Goal: Communication & Community: Answer question/provide support

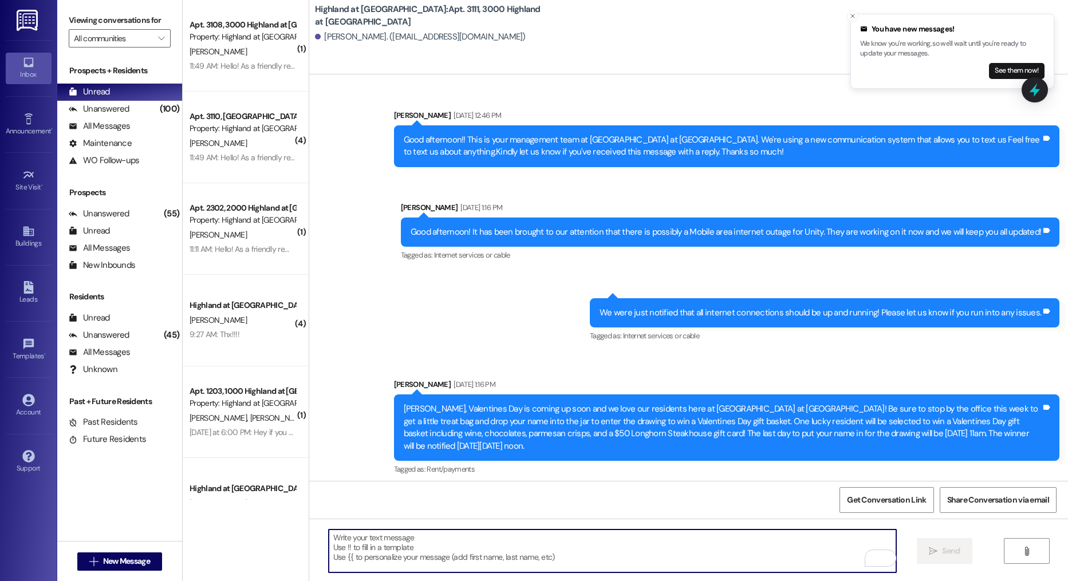
scroll to position [10175, 0]
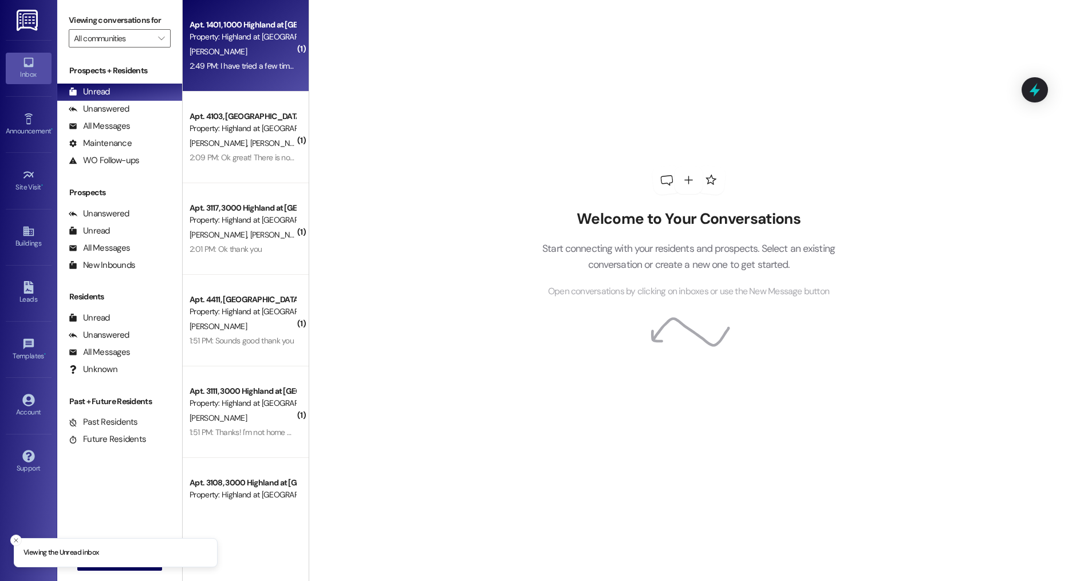
click at [234, 74] on div "Apt. 1401, 1000 Highland at Spring Hill Property: Highland at Spring Hill S. Sm…" at bounding box center [246, 46] width 126 height 92
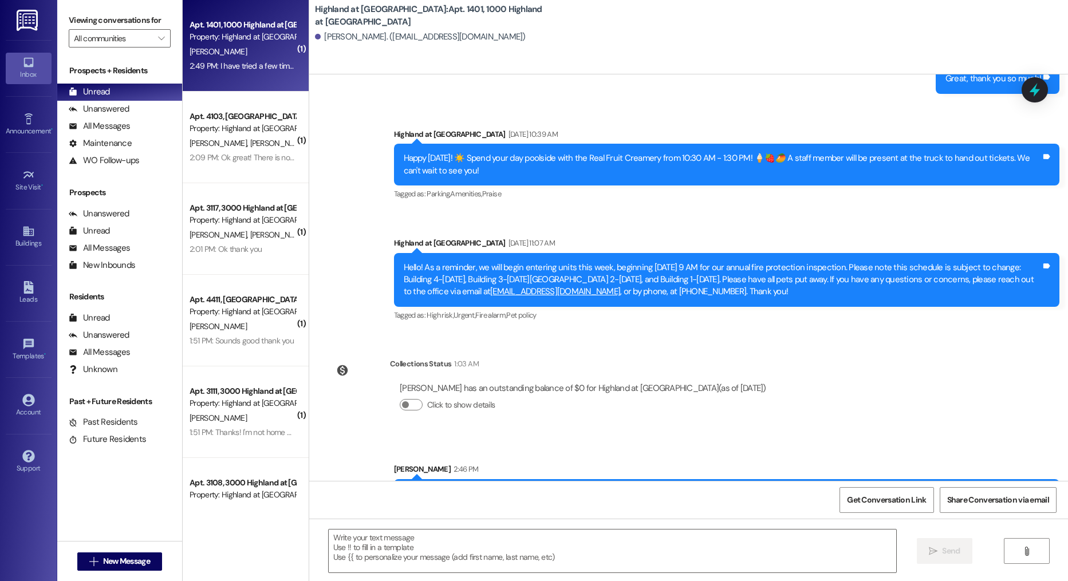
scroll to position [6236, 0]
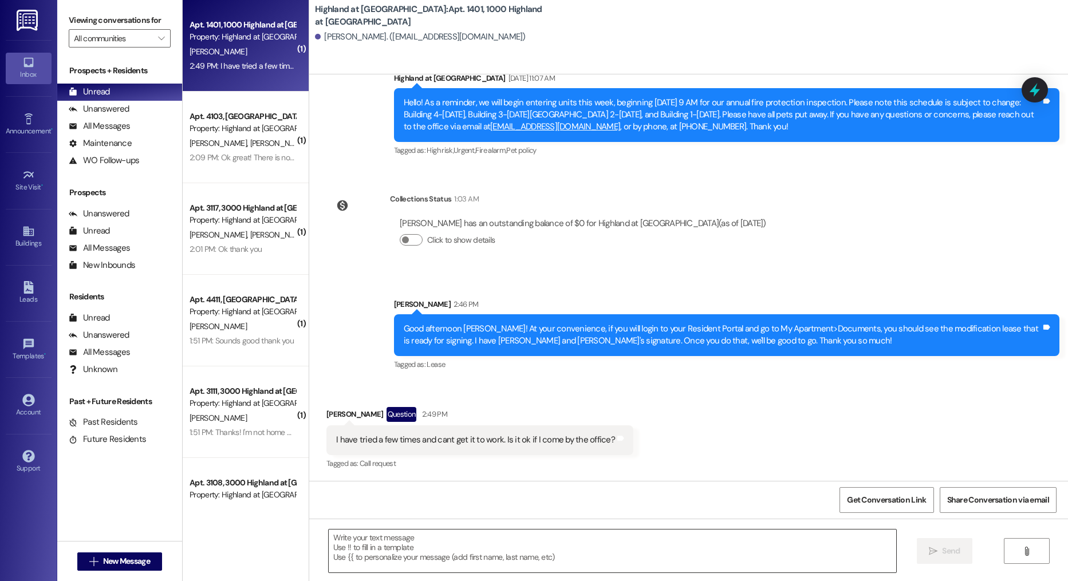
click at [488, 543] on textarea at bounding box center [613, 551] width 568 height 43
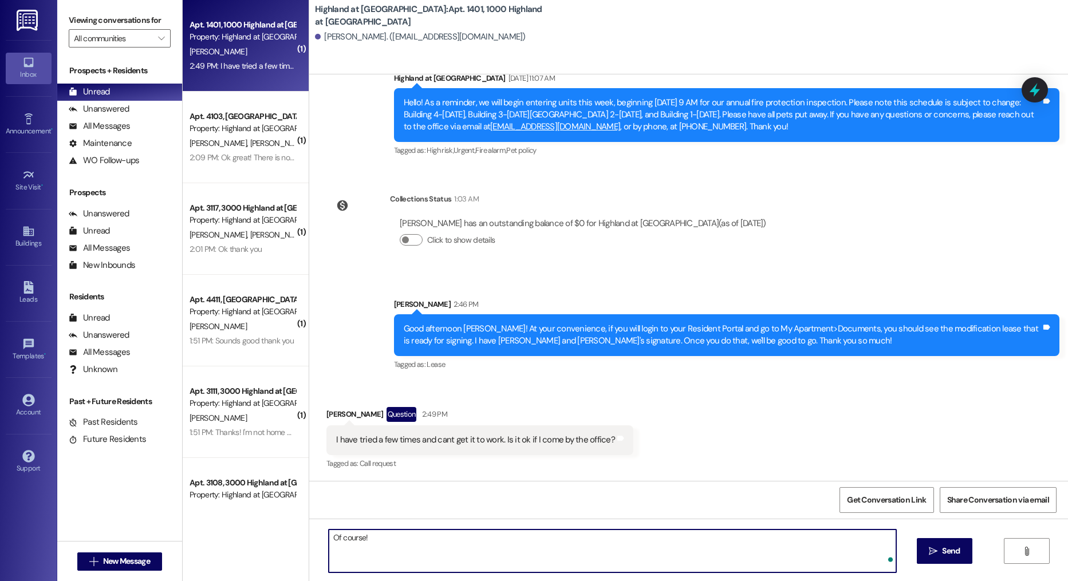
type textarea "Of course!"
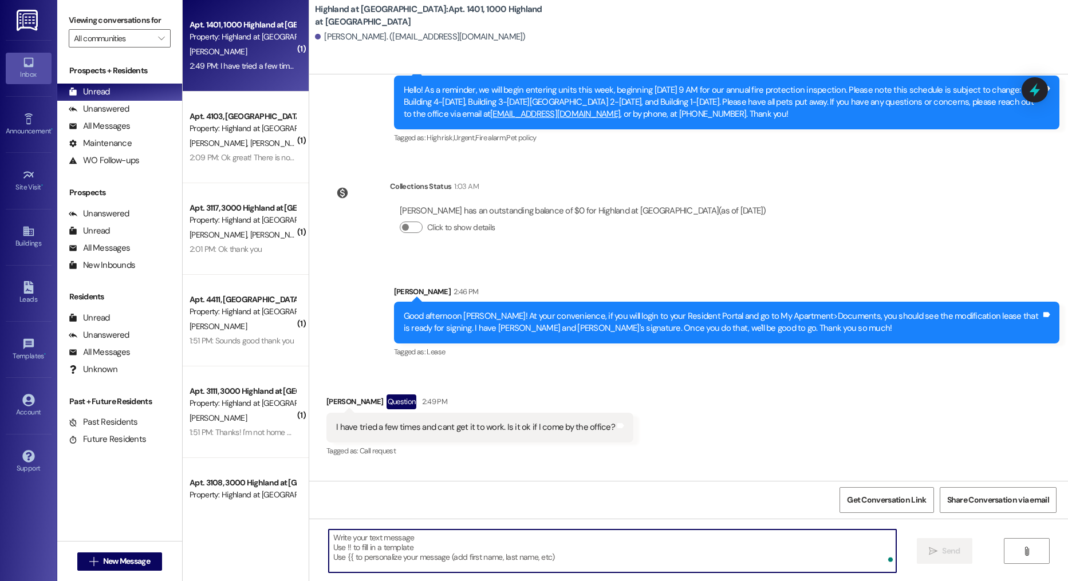
scroll to position [6236, 0]
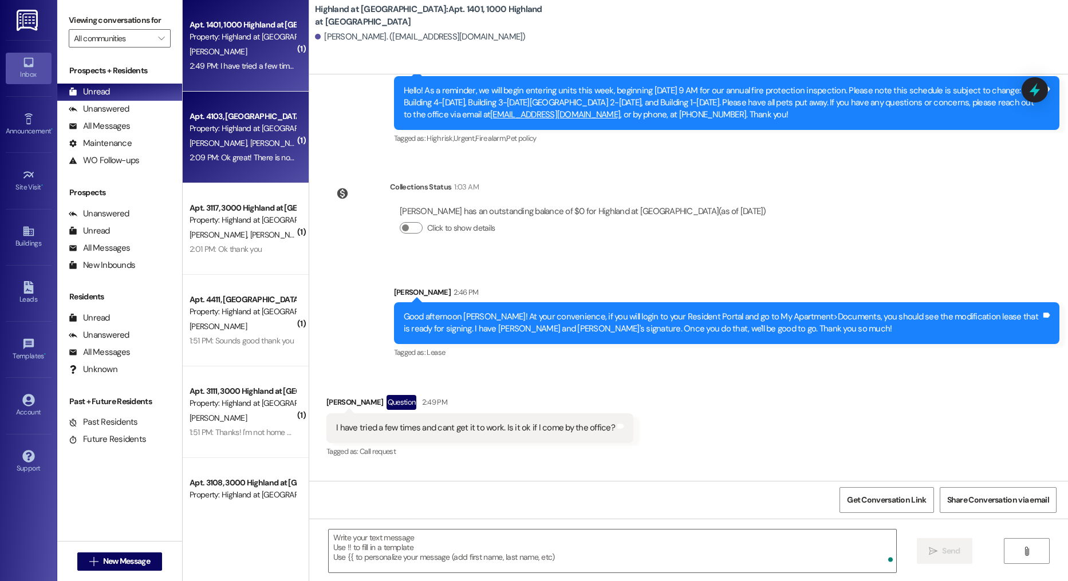
click at [220, 151] on div "2:09 PM: Ok great! There is no action required on your Resident Portal to go Mo…" at bounding box center [242, 158] width 108 height 14
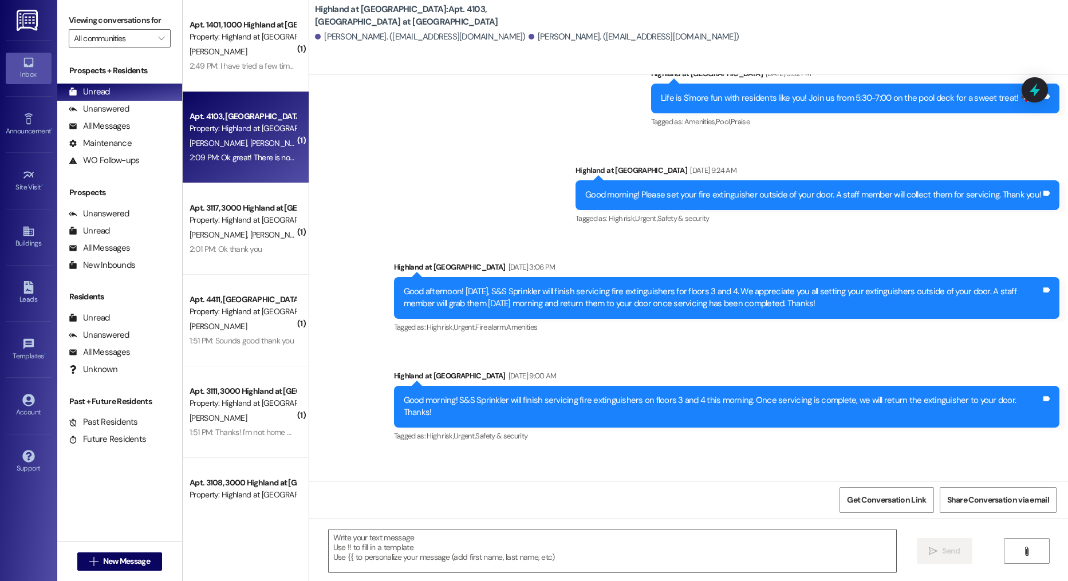
scroll to position [24086, 0]
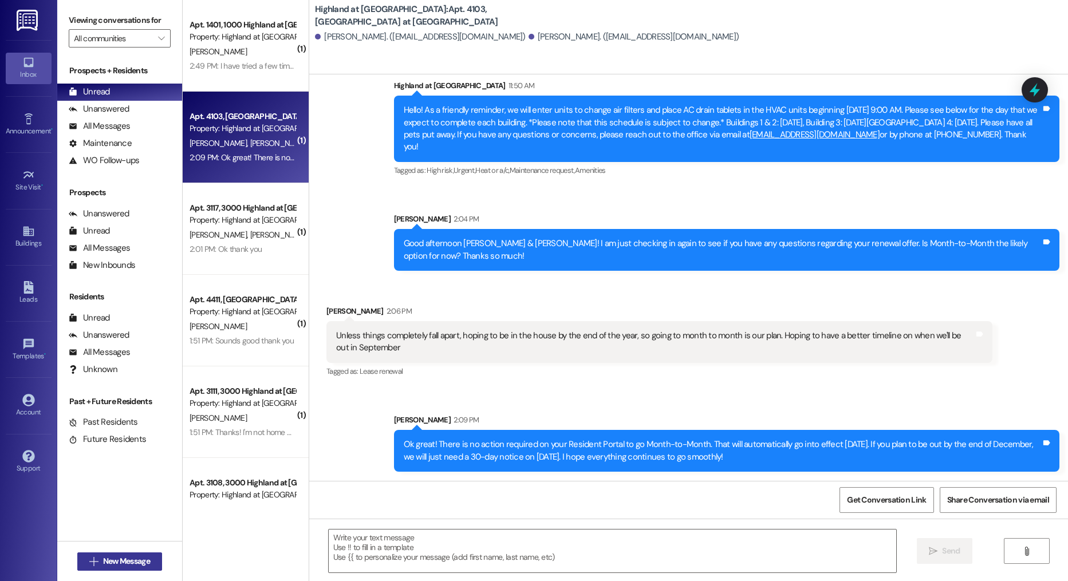
click at [143, 558] on span "New Message" at bounding box center [126, 561] width 47 height 12
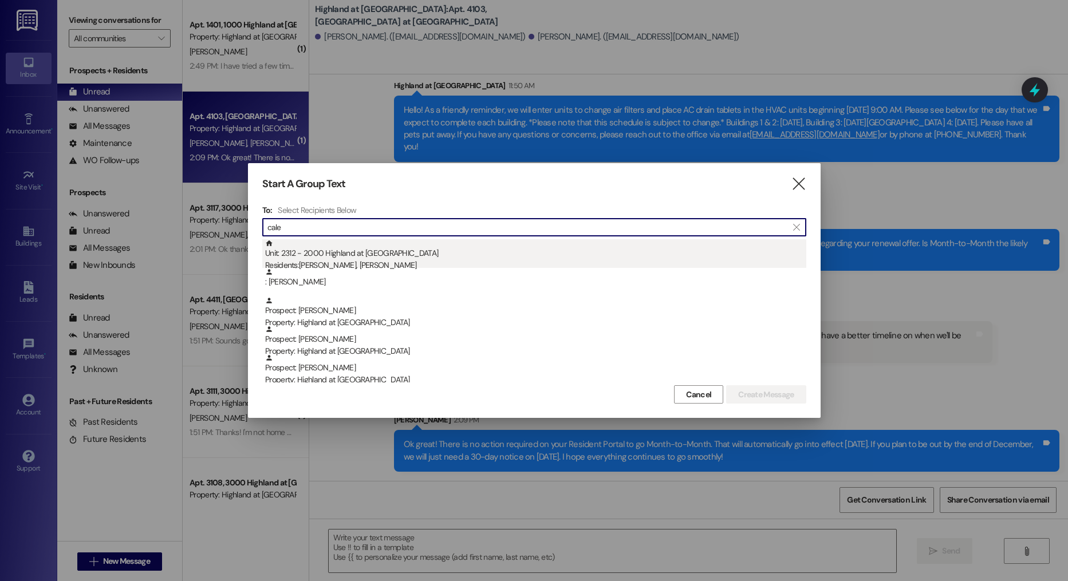
type input "cale"
click at [378, 263] on div "Residents: Katherine Nebbia, Caleigh Henson" at bounding box center [535, 265] width 541 height 12
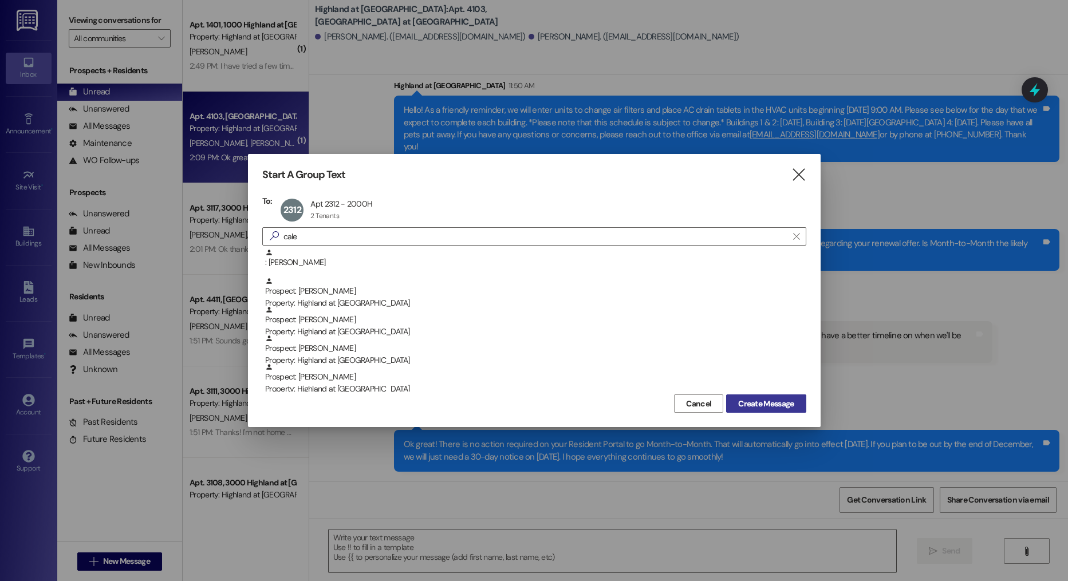
click at [740, 407] on span "Create Message" at bounding box center [766, 404] width 56 height 12
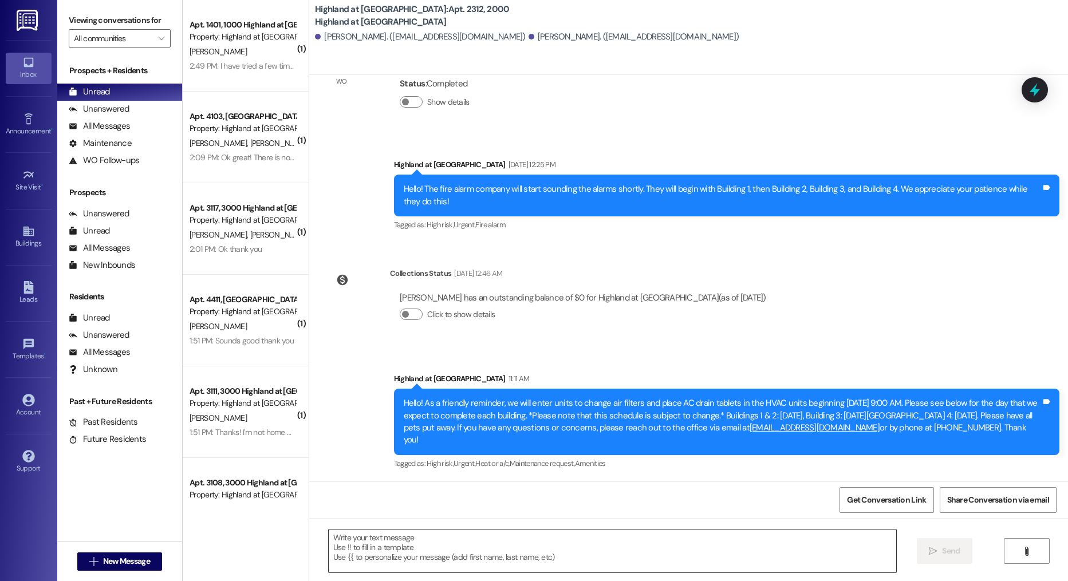
scroll to position [6197, 0]
click at [456, 540] on textarea at bounding box center [613, 551] width 568 height 43
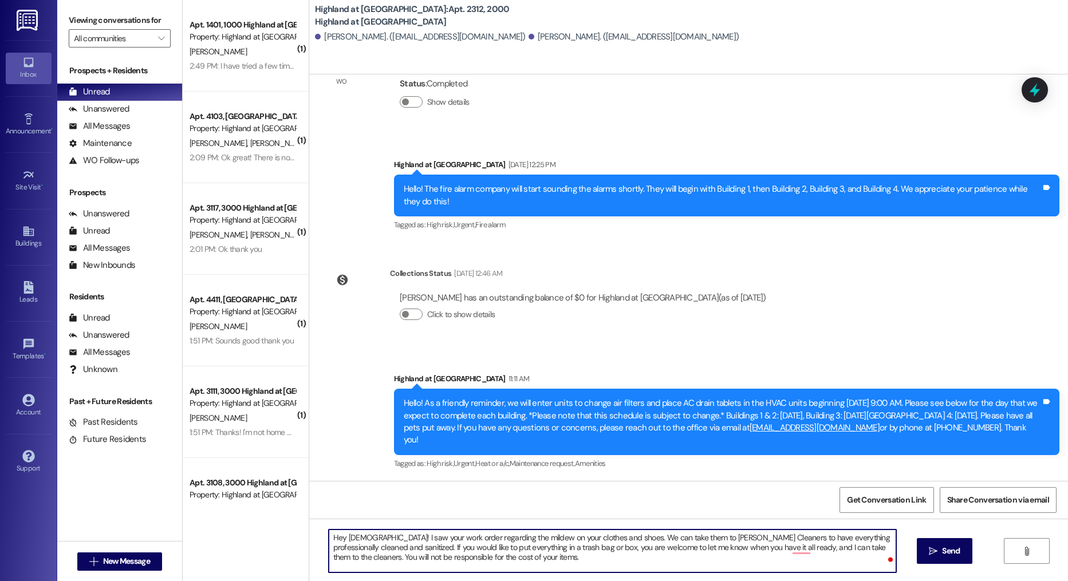
click at [680, 560] on textarea "Hey ladies! I saw your work order regarding the mildew on your clothes and shoe…" at bounding box center [613, 551] width 568 height 43
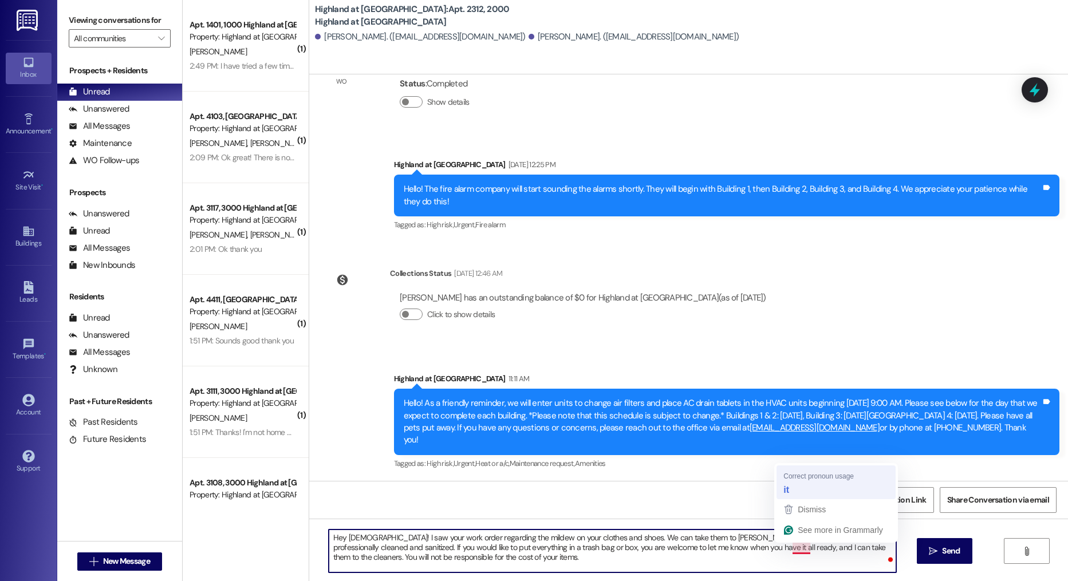
type textarea "Hey ladies! I saw your work order regarding the mildew on your clothes and shoe…"
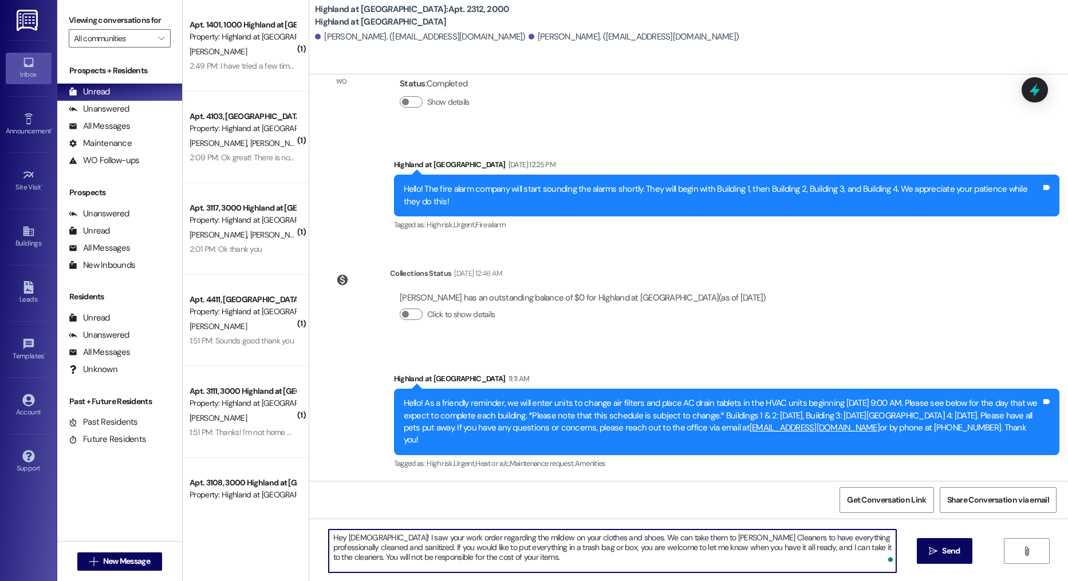
click at [749, 557] on textarea "Hey ladies! I saw your work order regarding the mildew on your clothes and shoe…" at bounding box center [613, 551] width 568 height 43
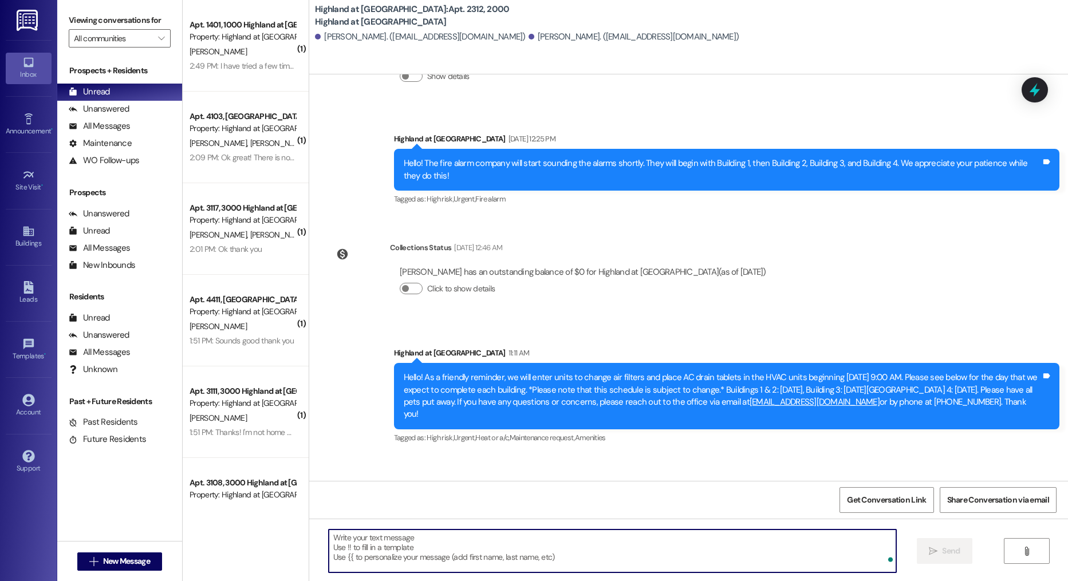
scroll to position [6302, 0]
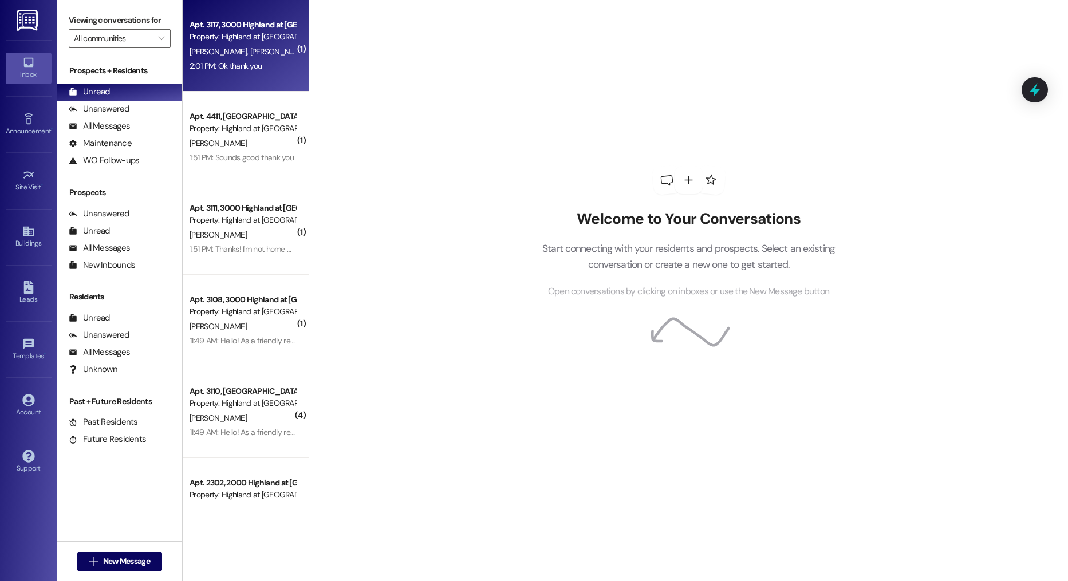
click at [261, 46] on div "A. Drouin D. Fusco" at bounding box center [242, 52] width 108 height 14
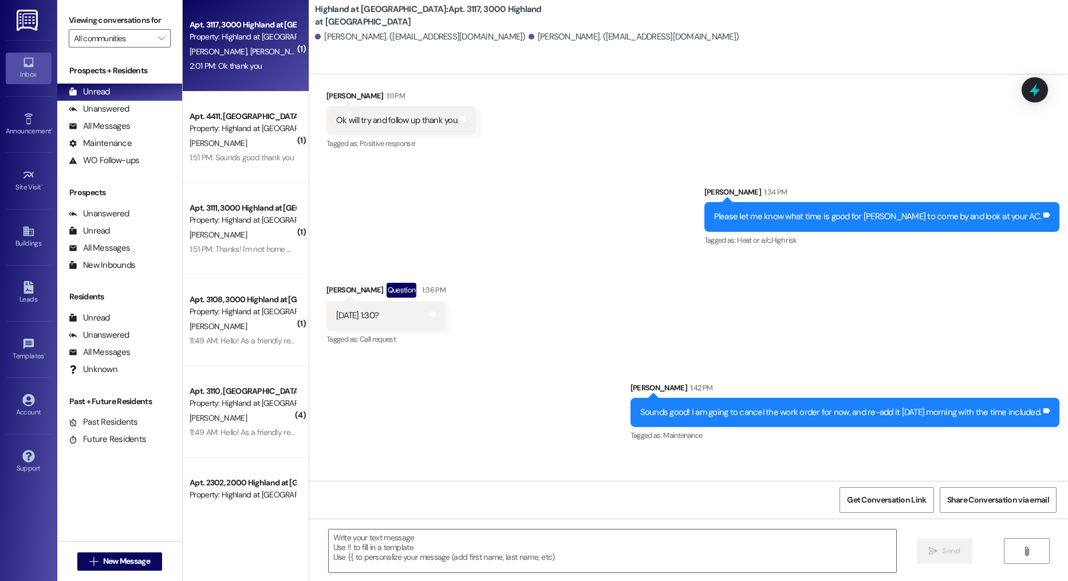
scroll to position [5486, 0]
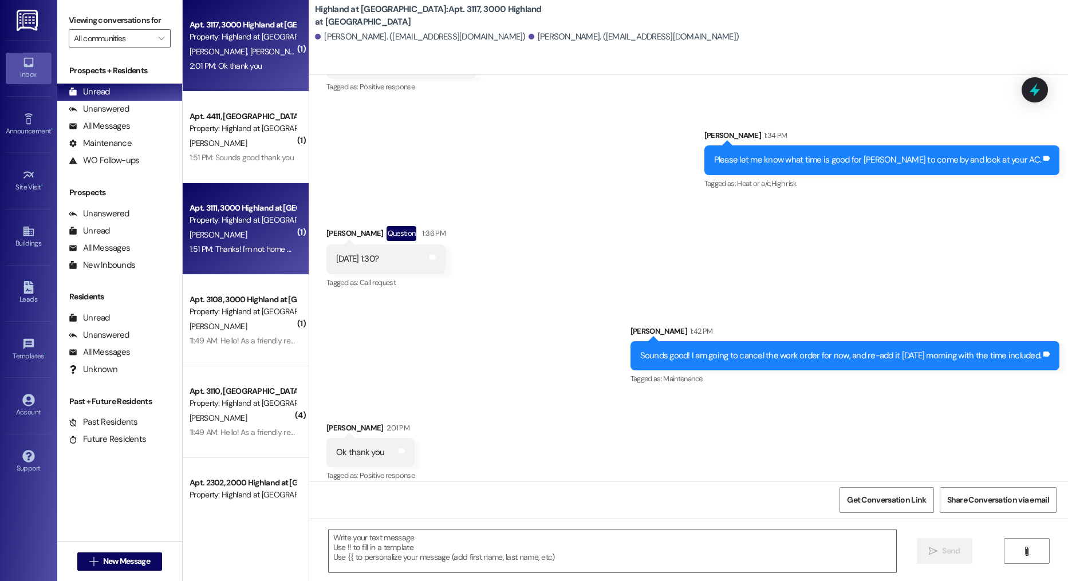
click at [199, 237] on span "J. Flint" at bounding box center [218, 235] width 57 height 10
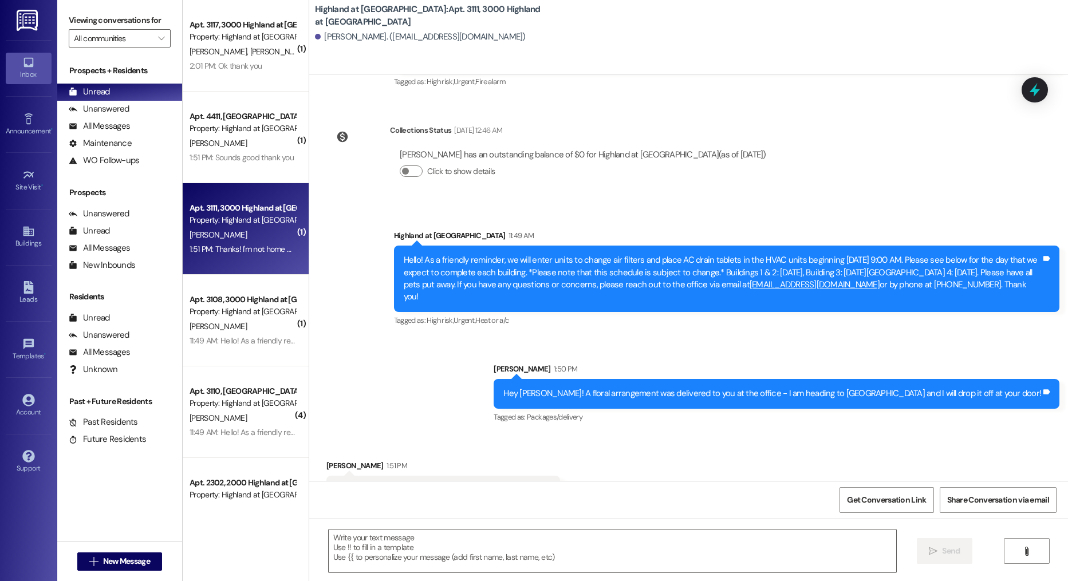
scroll to position [10209, 0]
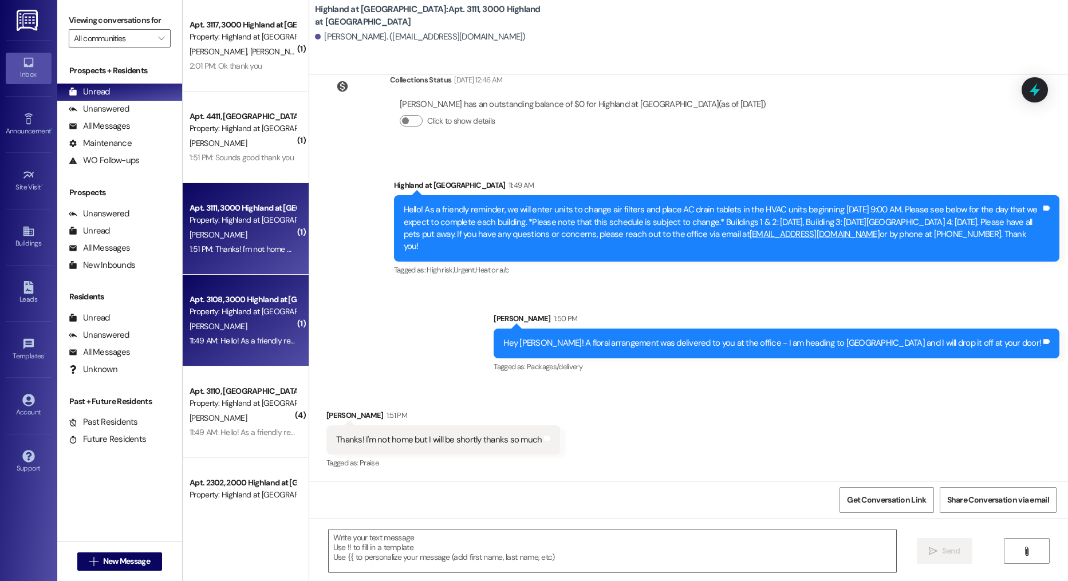
click at [258, 313] on div "Property: Highland at [GEOGRAPHIC_DATA]" at bounding box center [243, 312] width 106 height 12
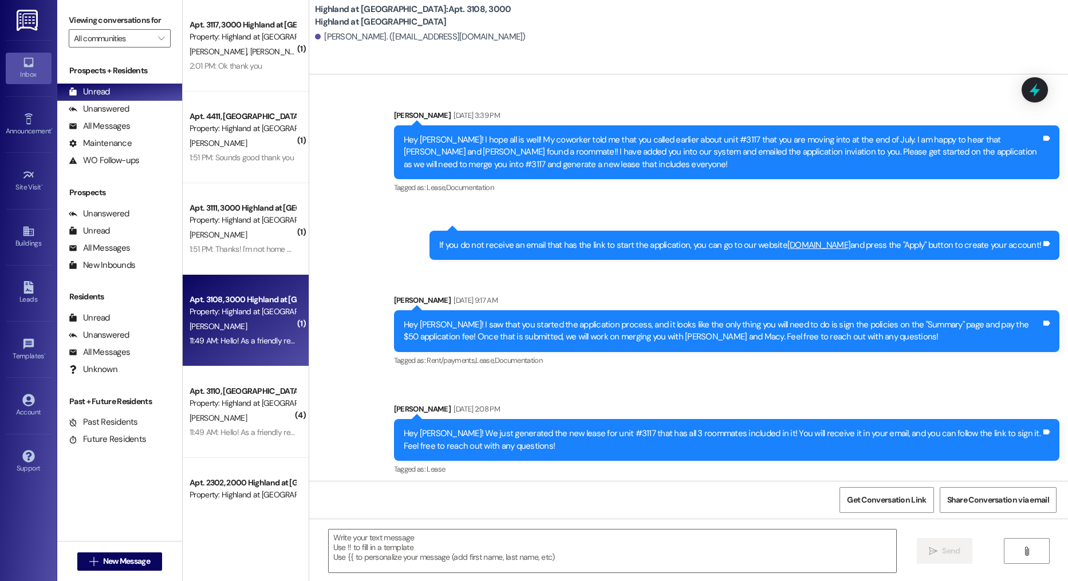
scroll to position [14083, 0]
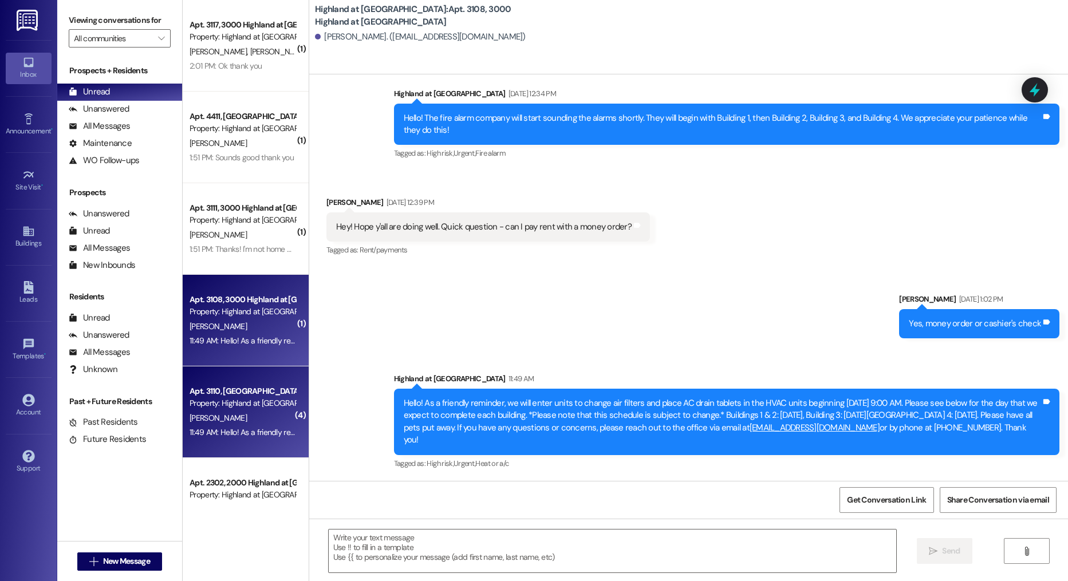
click at [226, 403] on div "Property: Highland at [GEOGRAPHIC_DATA]" at bounding box center [243, 403] width 106 height 12
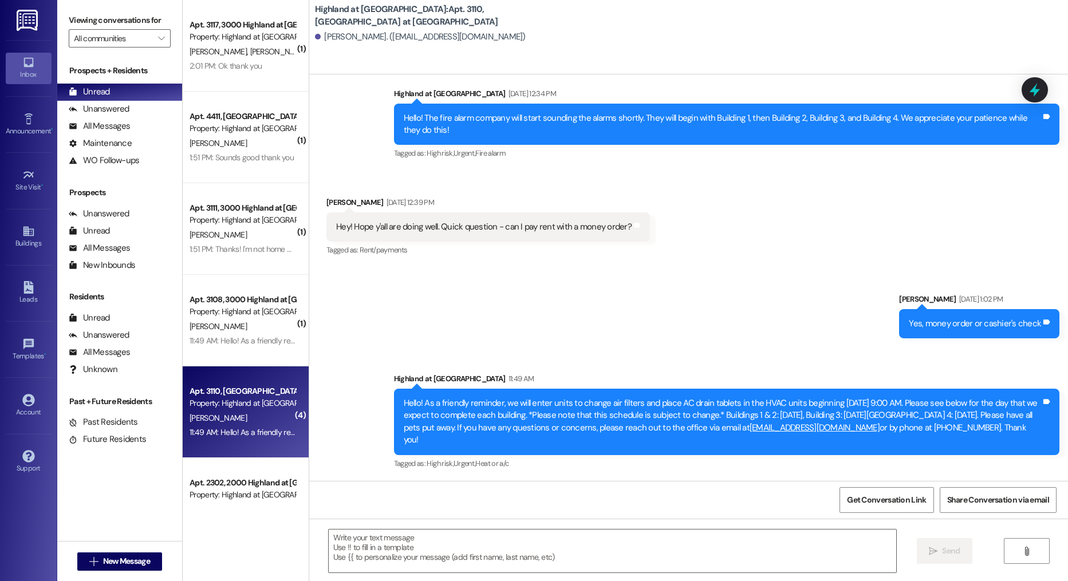
scroll to position [7874, 0]
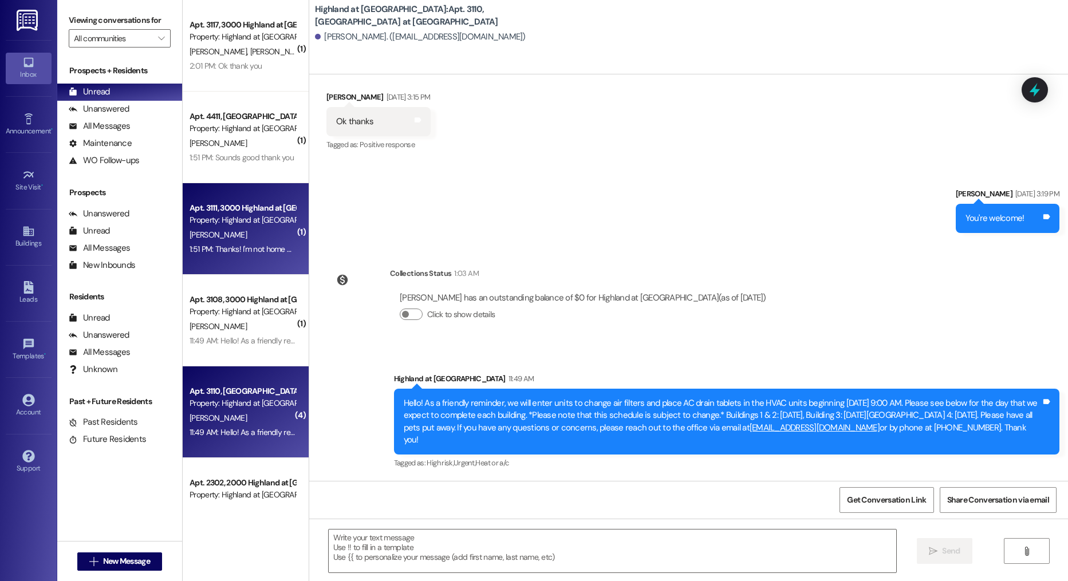
click at [231, 228] on div "J. Flint" at bounding box center [242, 235] width 108 height 14
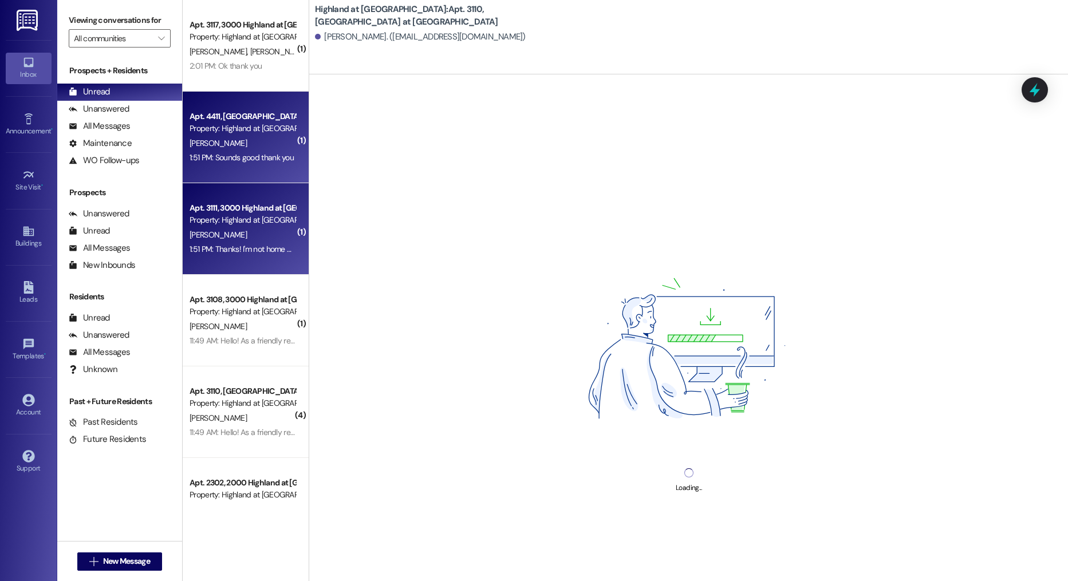
click at [223, 166] on div "Apt. 4411, 4000 Highland at Spring Hill Property: Highland at Spring Hill J. Ev…" at bounding box center [246, 138] width 126 height 92
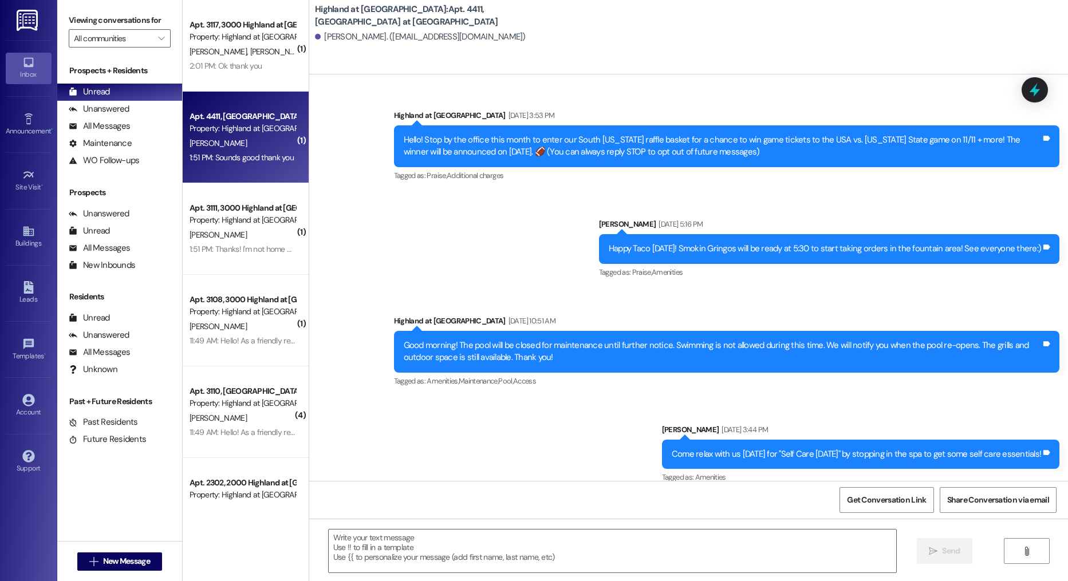
scroll to position [20007, 0]
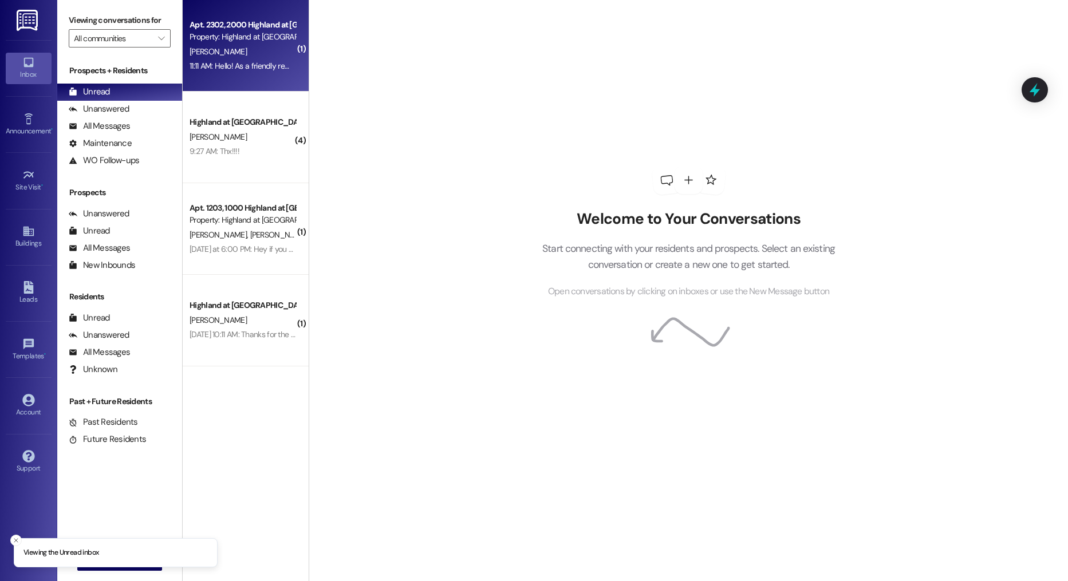
click at [273, 73] on div "Apt. 2302, 2000 Highland at Spring Hill Property: Highland at Spring Hill A. Mi…" at bounding box center [246, 46] width 126 height 92
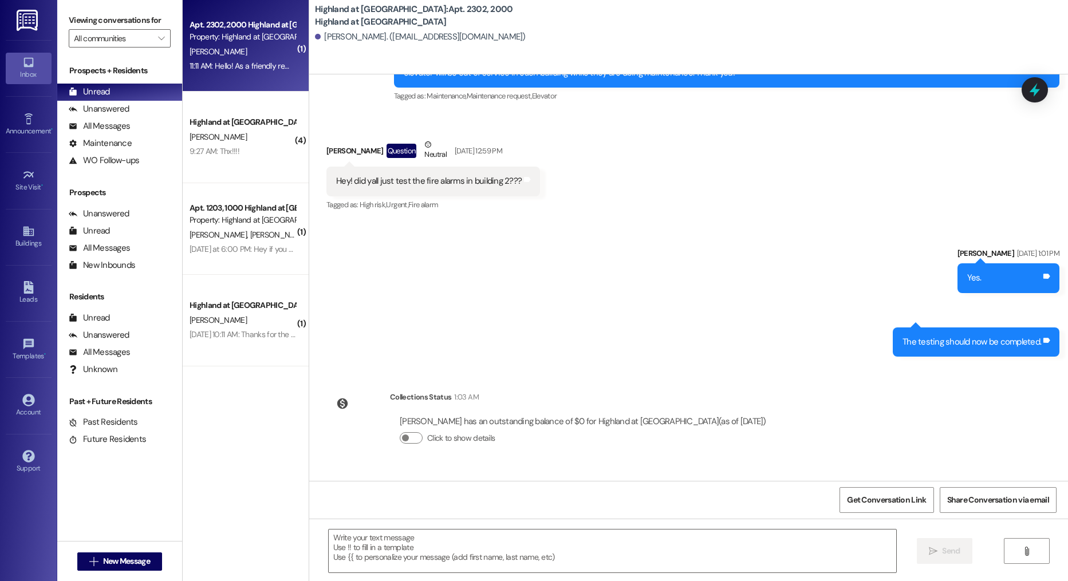
scroll to position [2733, 0]
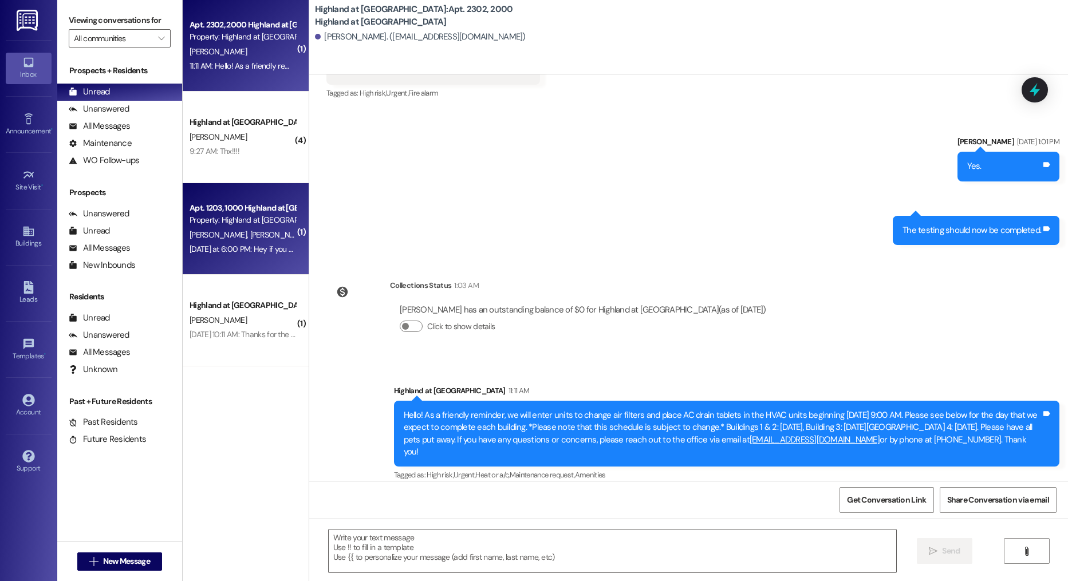
click at [268, 223] on div "Property: Highland at [GEOGRAPHIC_DATA]" at bounding box center [243, 220] width 106 height 12
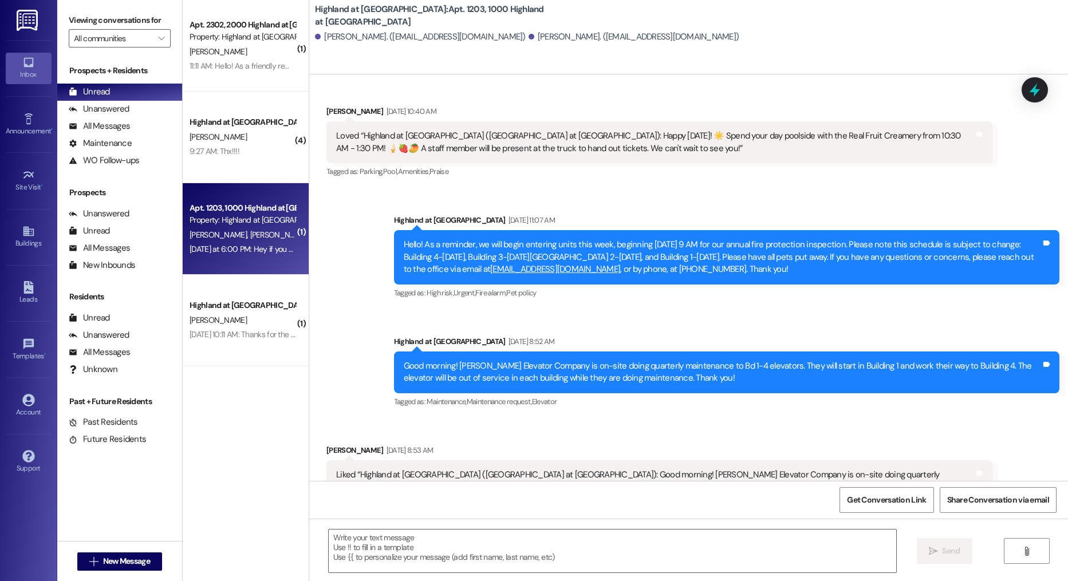
scroll to position [4214, 0]
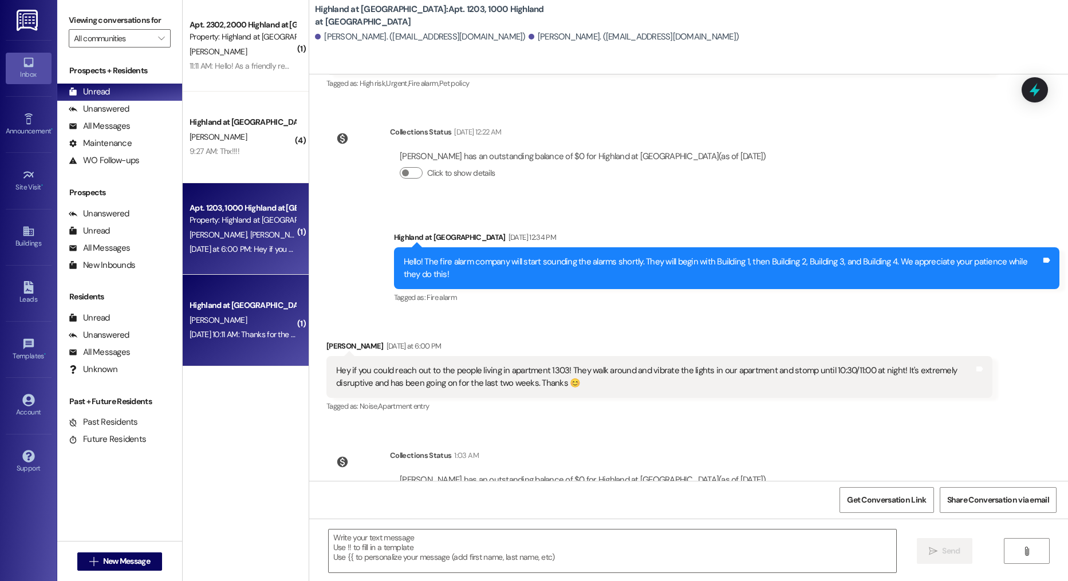
click at [208, 340] on div "Aug 16, 2025 at 10:11 AM: Thanks for the reminder! I went in and clicked on sub…" at bounding box center [242, 335] width 108 height 14
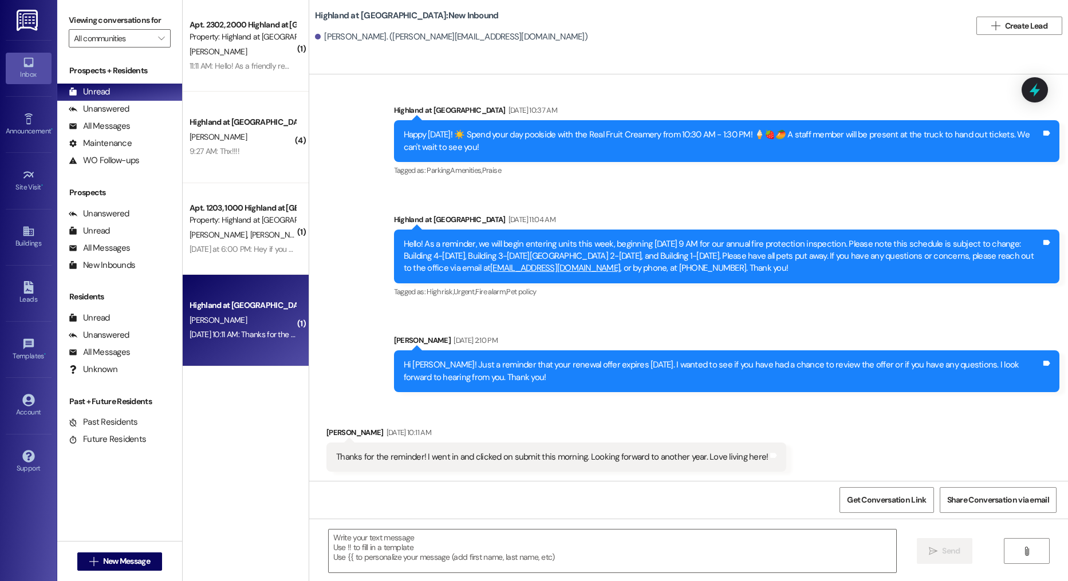
scroll to position [25675, 0]
click at [126, 561] on span "New Message" at bounding box center [126, 561] width 47 height 12
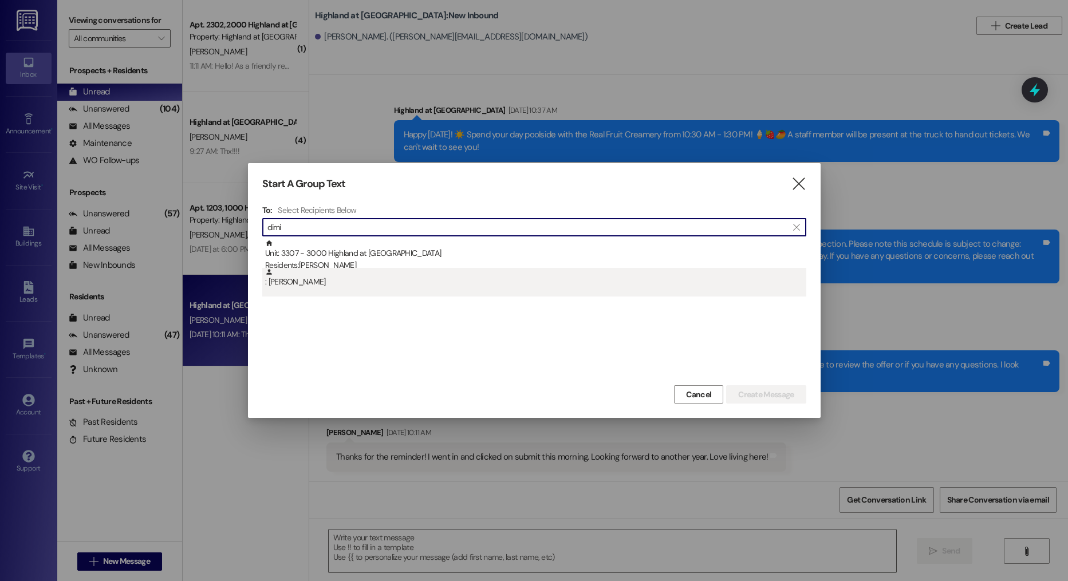
type input "dimi"
click at [460, 269] on div ": Dimitri Villanueva" at bounding box center [535, 278] width 541 height 20
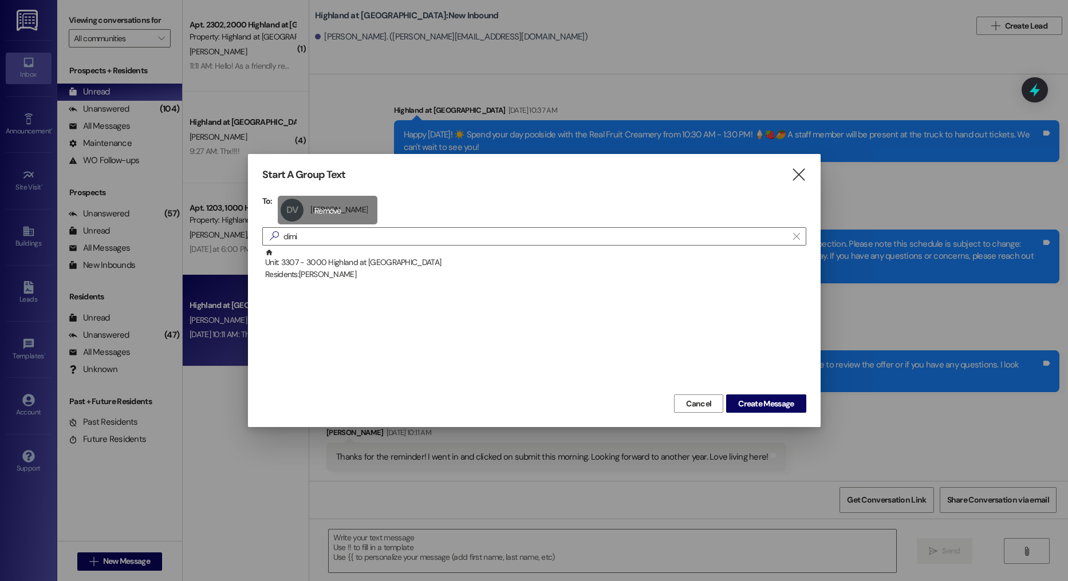
click at [337, 210] on div "DV Dimitri Villanueva Dimitri Villanueva click to remove" at bounding box center [328, 210] width 100 height 29
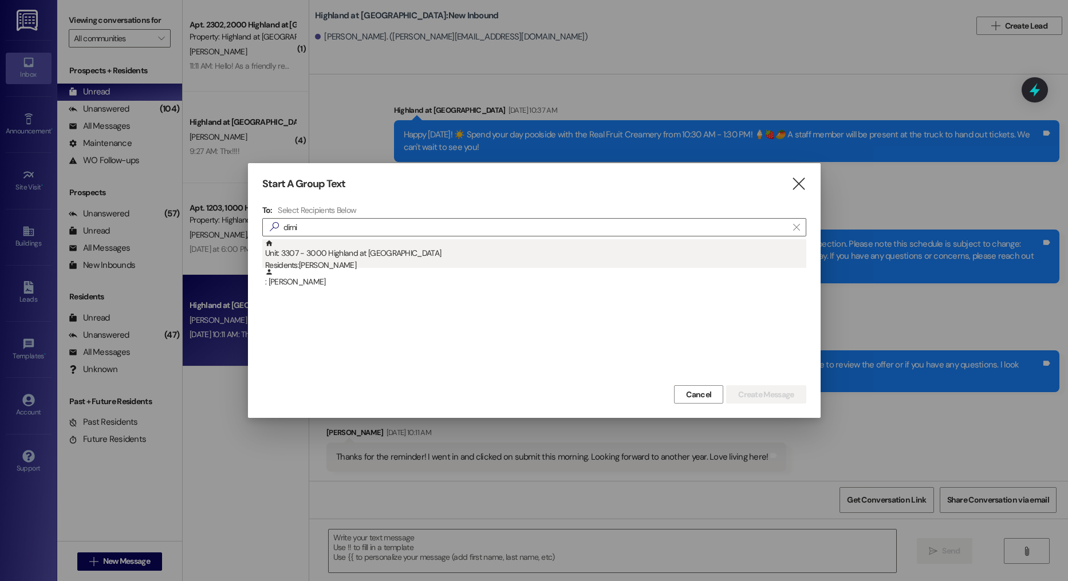
click at [385, 252] on div "Unit: 3307 - 3000 Highland at Spring Hill Residents: Dimitri Villanueva" at bounding box center [535, 255] width 541 height 33
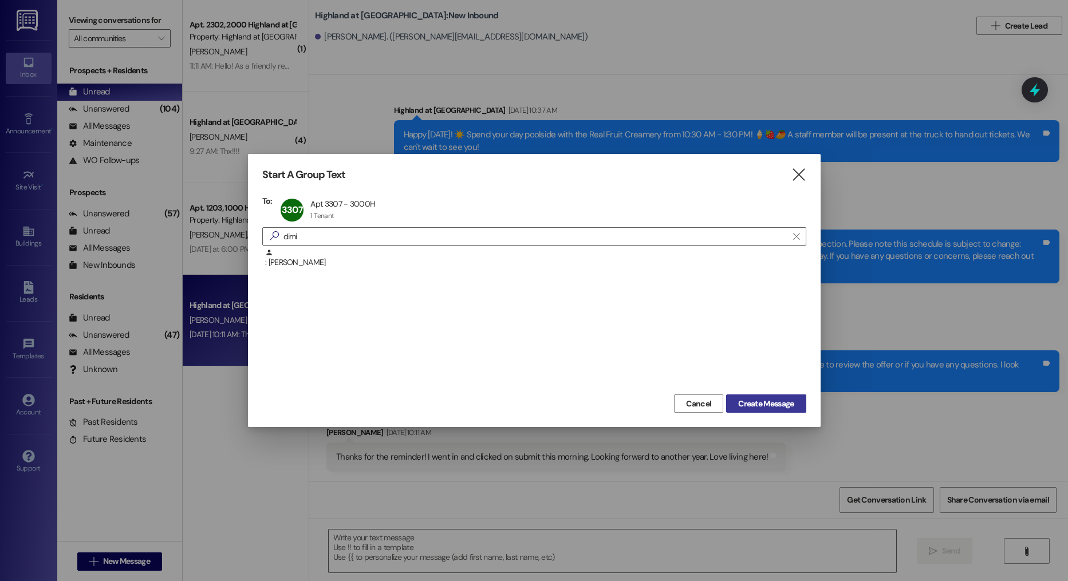
click at [765, 410] on button "Create Message" at bounding box center [766, 404] width 80 height 18
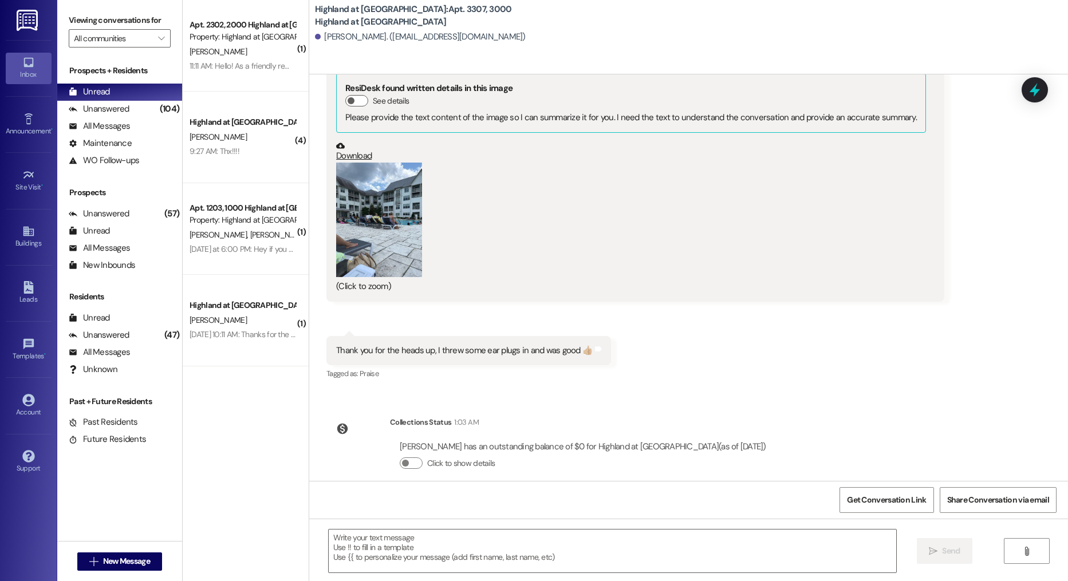
scroll to position [22221, 0]
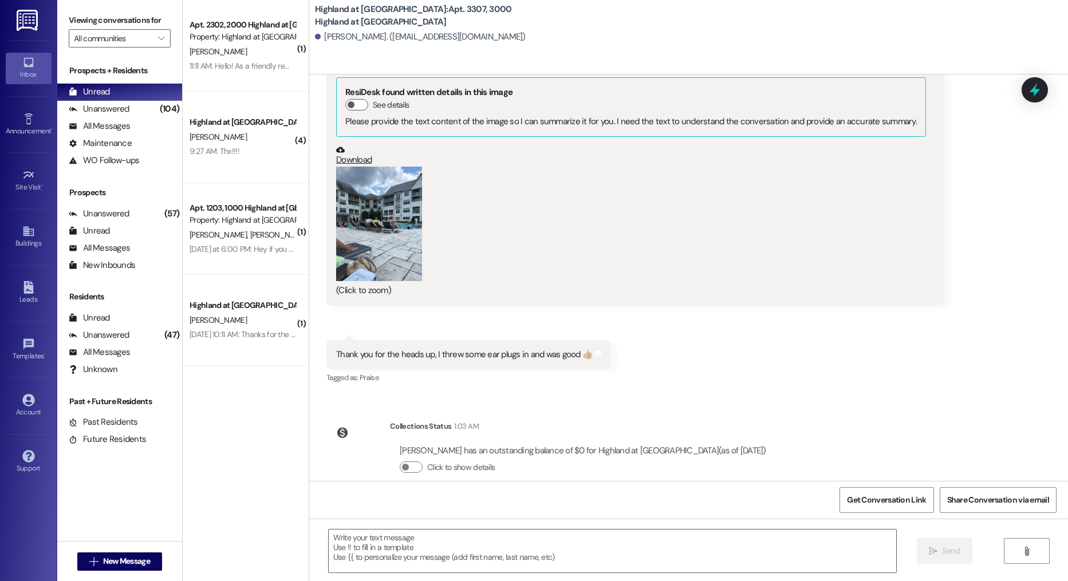
click at [367, 233] on button "Zoom image" at bounding box center [379, 224] width 86 height 115
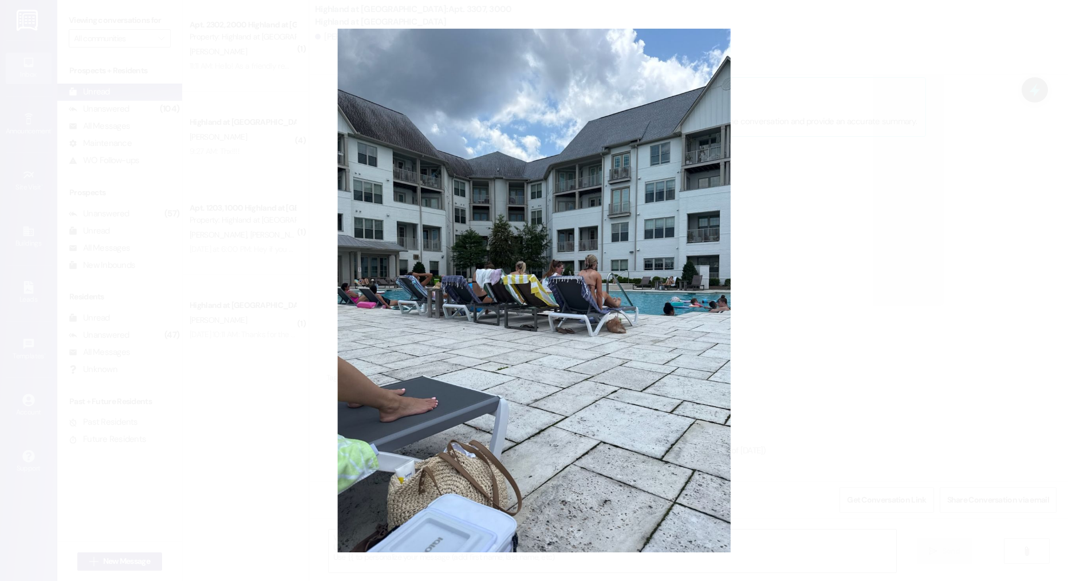
click at [824, 352] on button "Unzoom image" at bounding box center [534, 290] width 1068 height 581
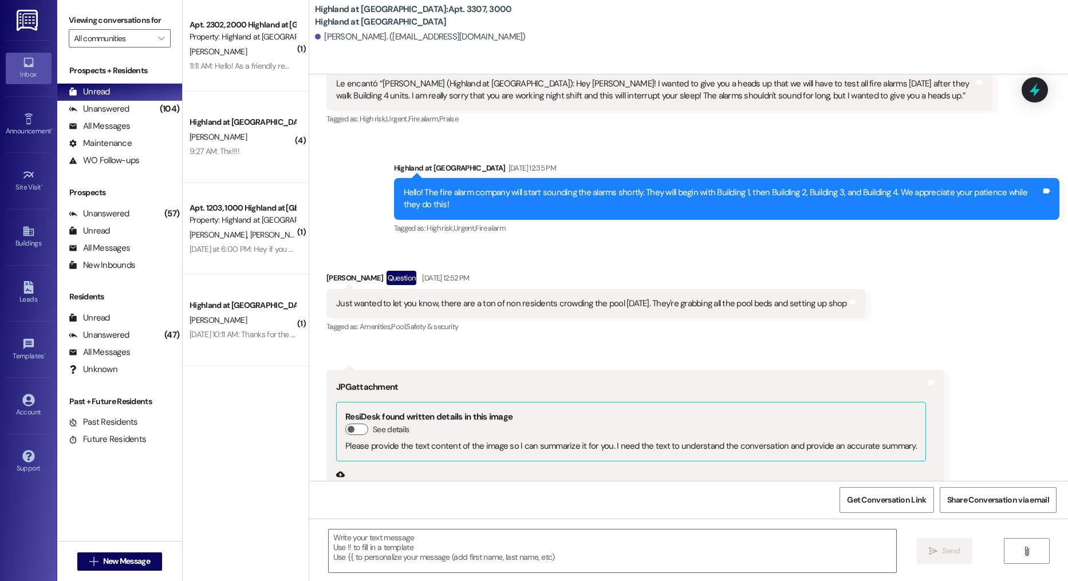
scroll to position [21931, 0]
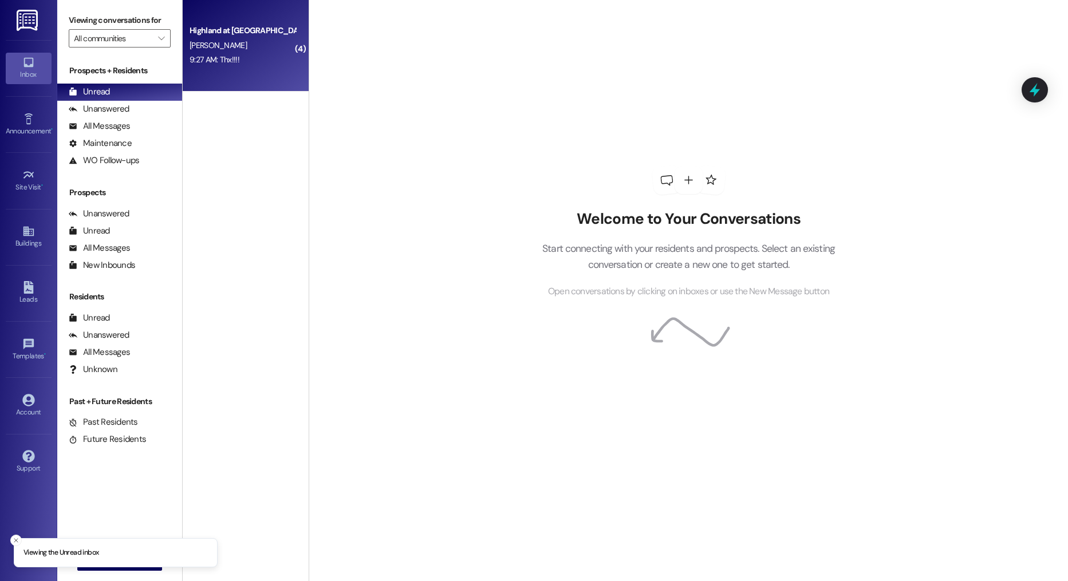
click at [223, 54] on div "9:27 AM: Thx!!!! 9:27 AM: Thx!!!!" at bounding box center [215, 59] width 50 height 10
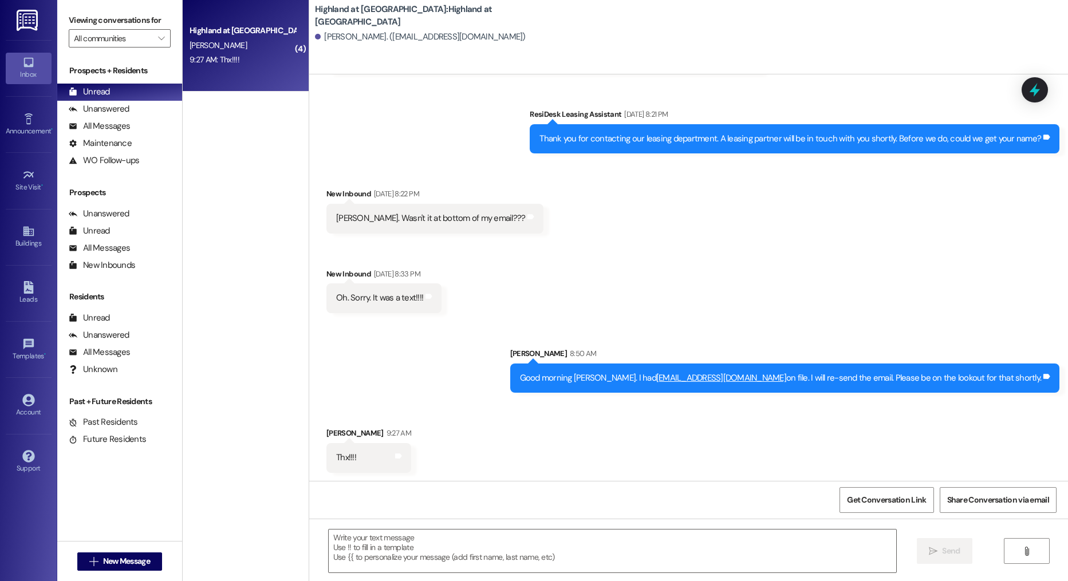
scroll to position [266, 0]
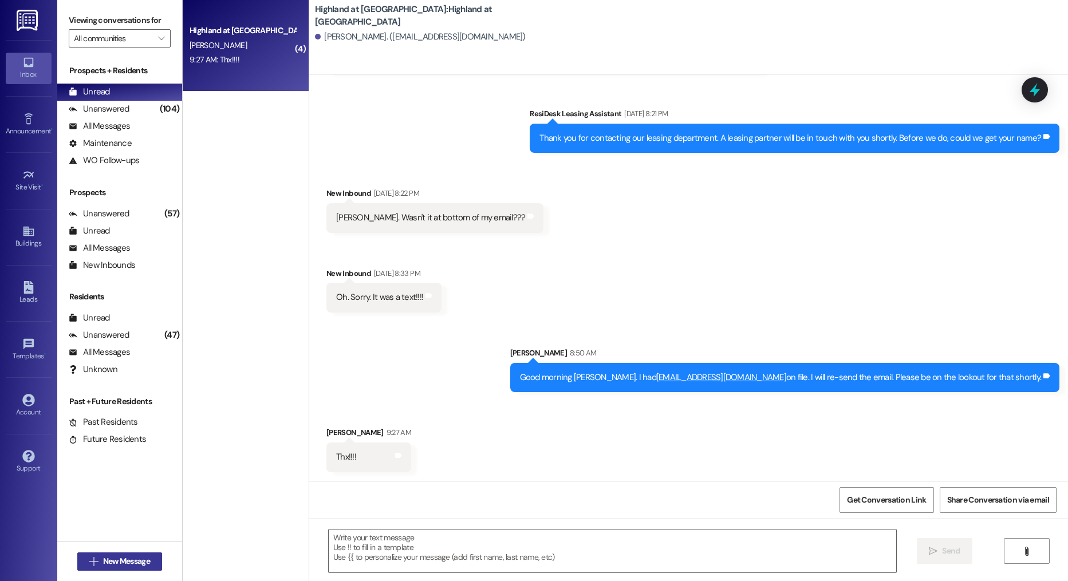
click at [112, 566] on span "New Message" at bounding box center [126, 561] width 47 height 12
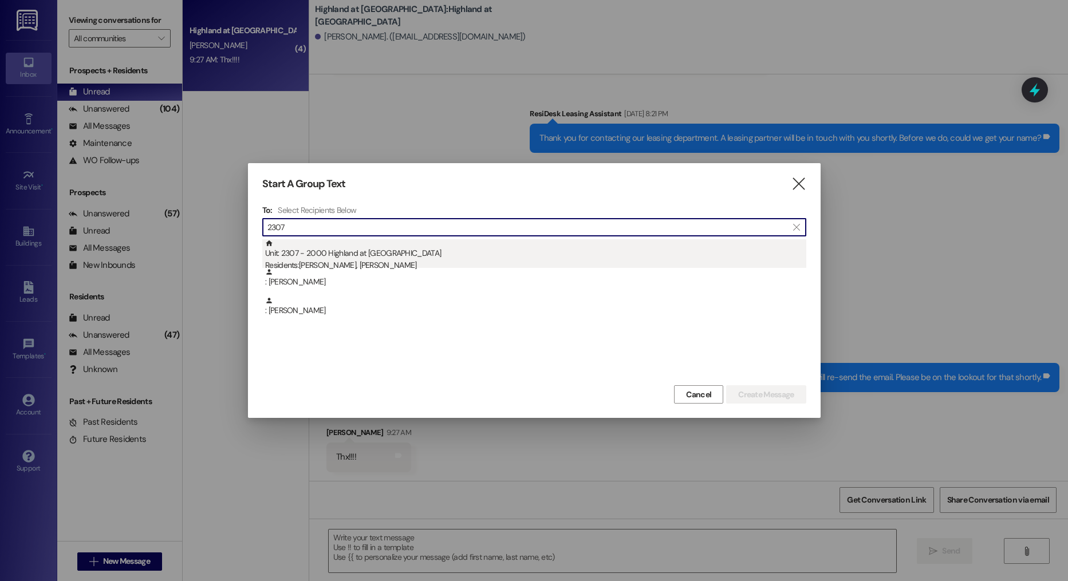
type input "2307"
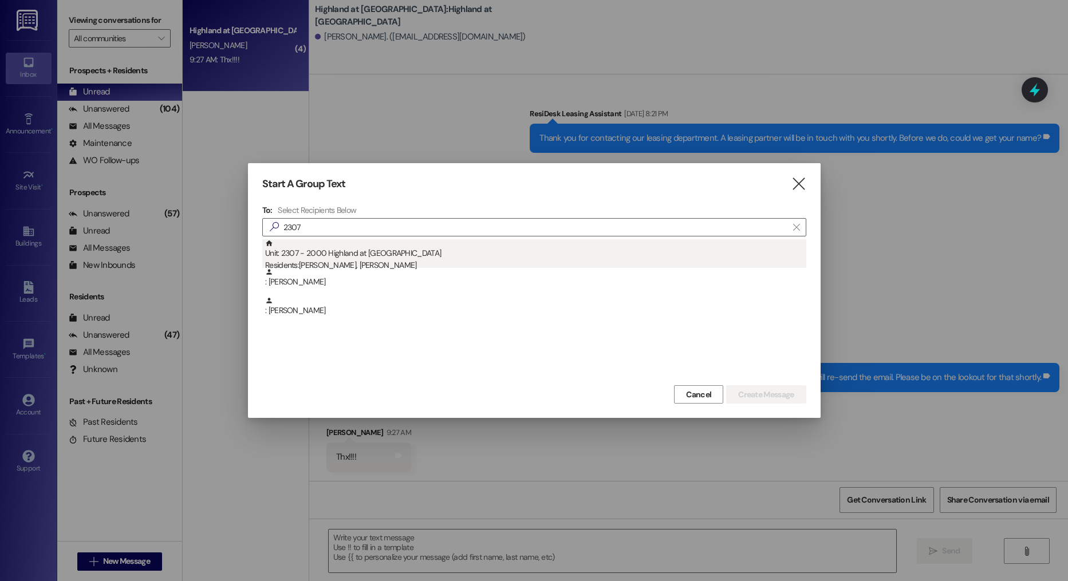
drag, startPoint x: 482, startPoint y: 253, endPoint x: 760, endPoint y: 350, distance: 295.4
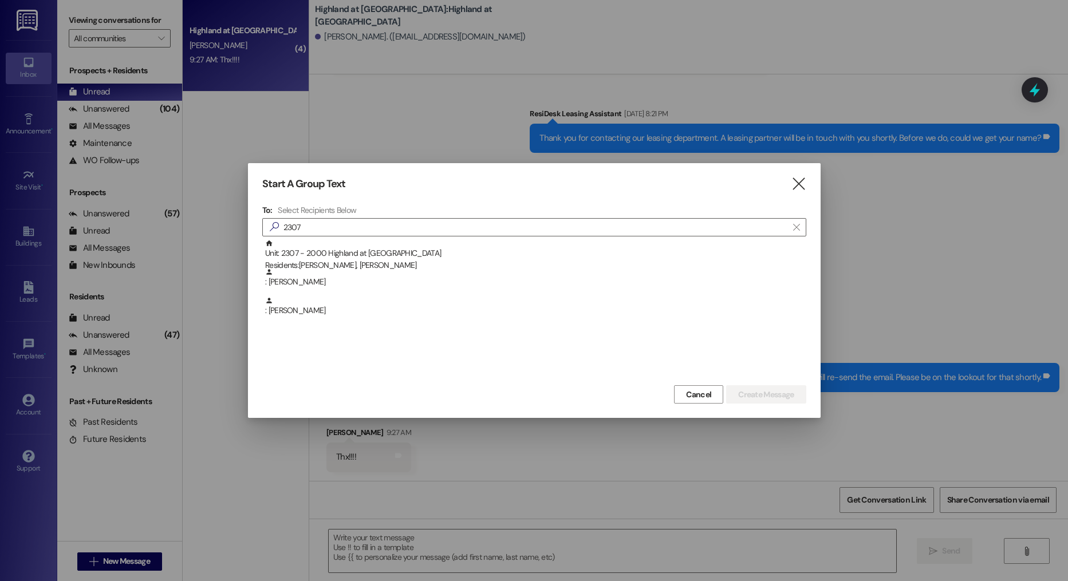
click at [482, 253] on div "Unit: 2307 - 2000 Highland at [GEOGRAPHIC_DATA] Residents: [PERSON_NAME], [PERS…" at bounding box center [535, 255] width 541 height 33
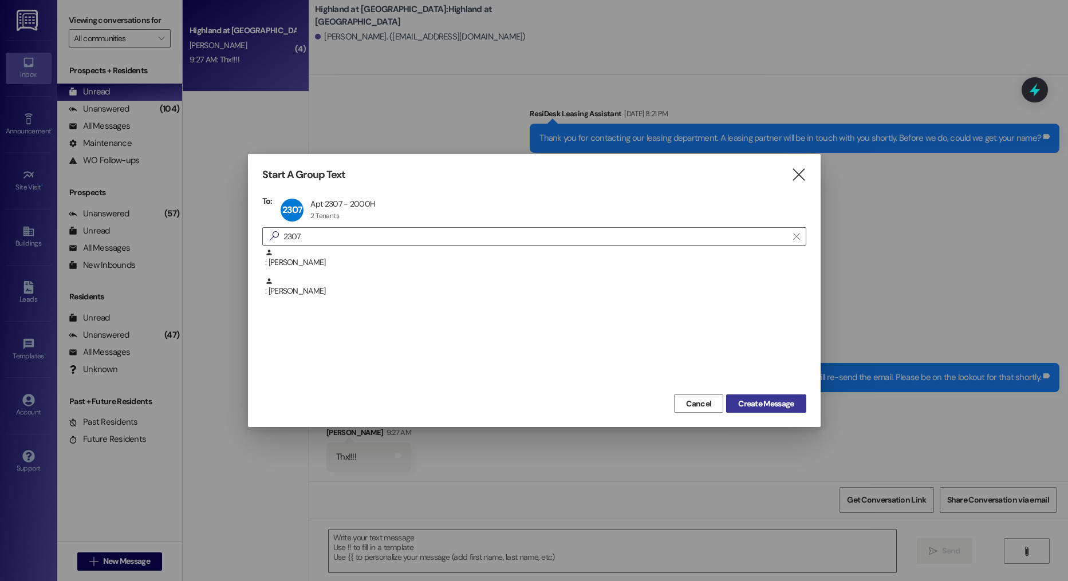
click at [757, 397] on button "Create Message" at bounding box center [766, 404] width 80 height 18
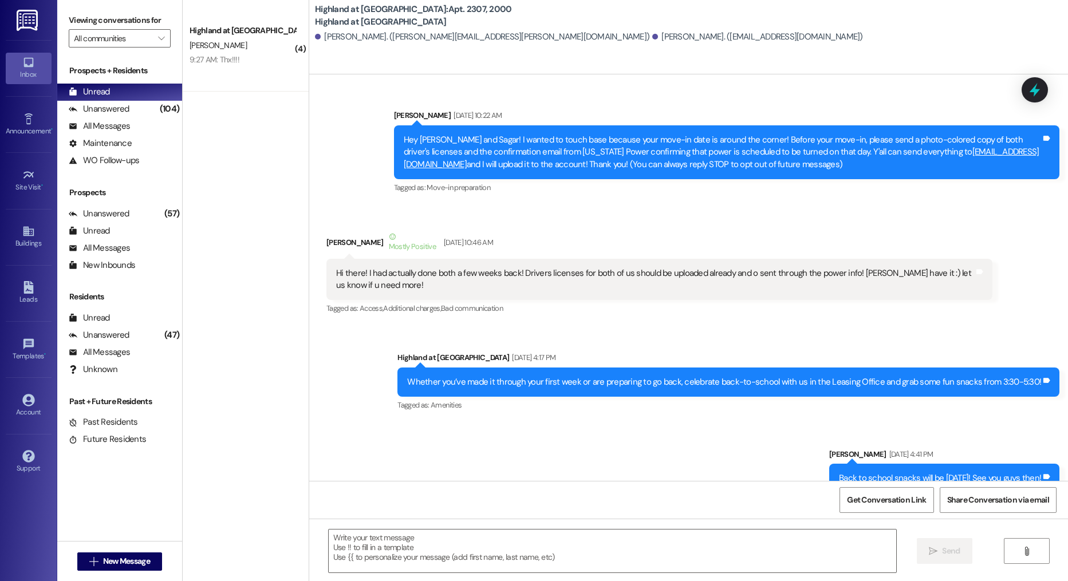
click at [517, 543] on textarea at bounding box center [613, 551] width 568 height 43
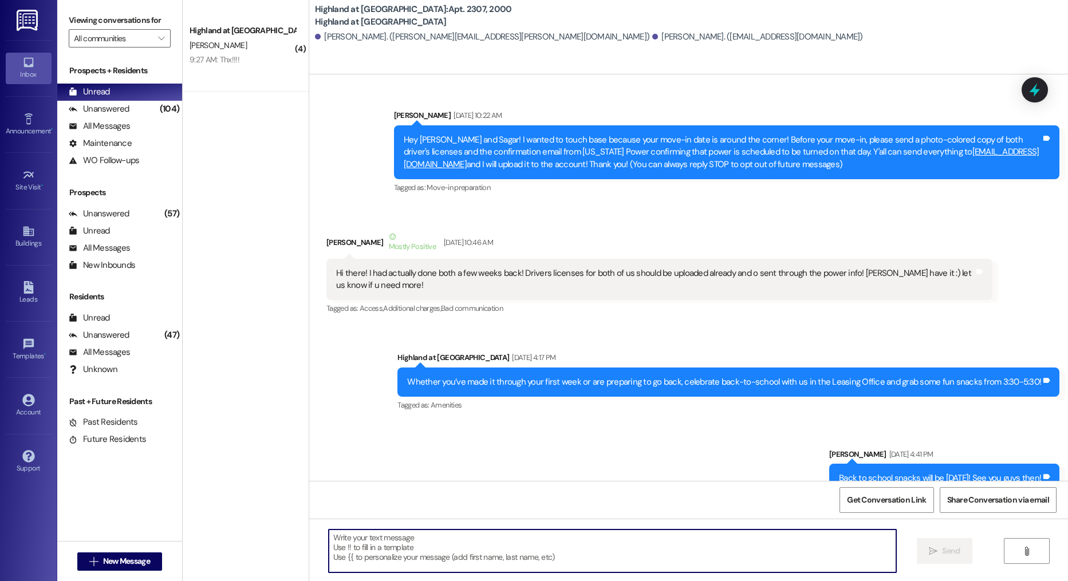
scroll to position [28508, 0]
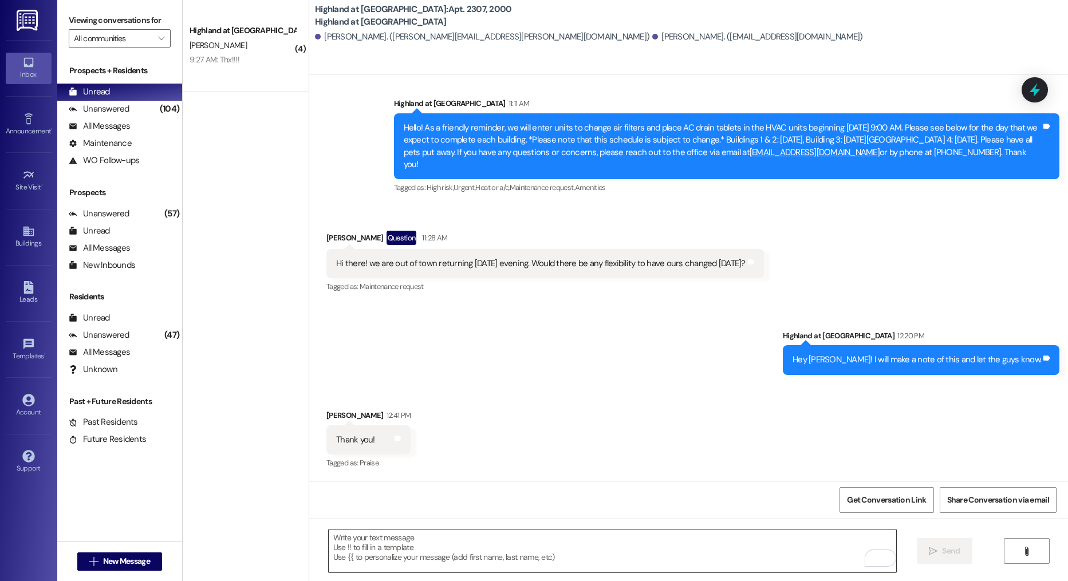
drag, startPoint x: 458, startPoint y: 574, endPoint x: 443, endPoint y: 554, distance: 24.5
click at [458, 574] on div " Send " at bounding box center [688, 562] width 759 height 86
click at [421, 536] on textarea "To enrich screen reader interactions, please activate Accessibility in Grammarl…" at bounding box center [613, 551] width 568 height 43
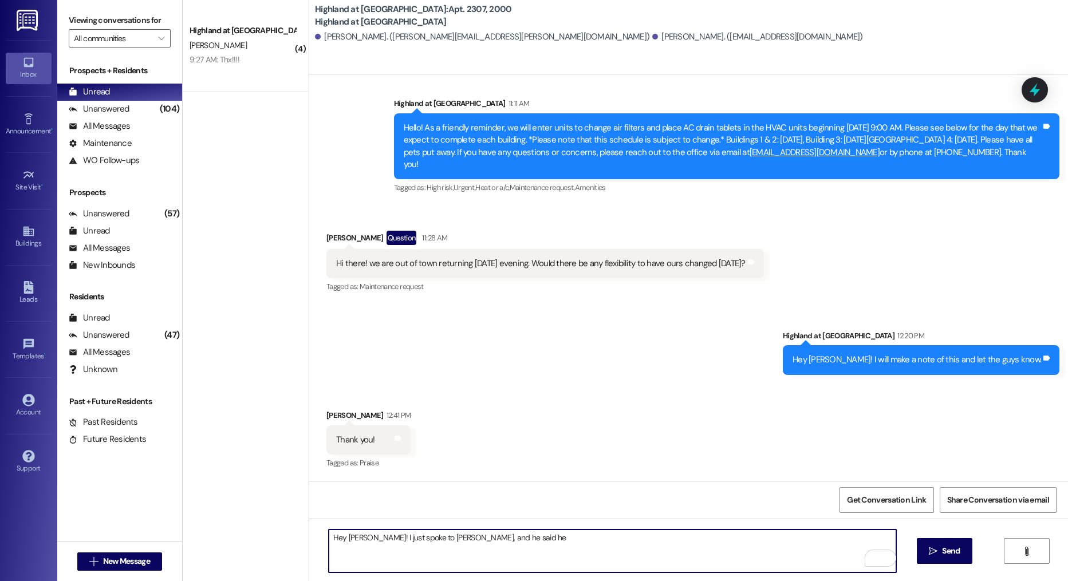
click at [514, 545] on textarea "Hey [PERSON_NAME]! I just spoke to [PERSON_NAME], and he said he" at bounding box center [613, 551] width 568 height 43
type textarea "Hey [PERSON_NAME]! I just spoke to [PERSON_NAME], and he said he actually repla…"
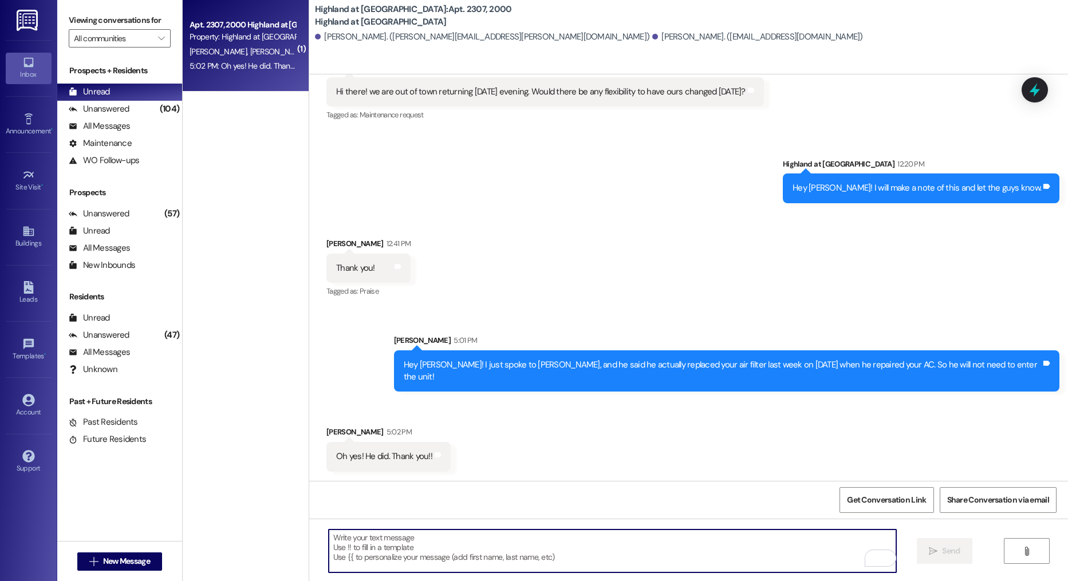
scroll to position [28668, 0]
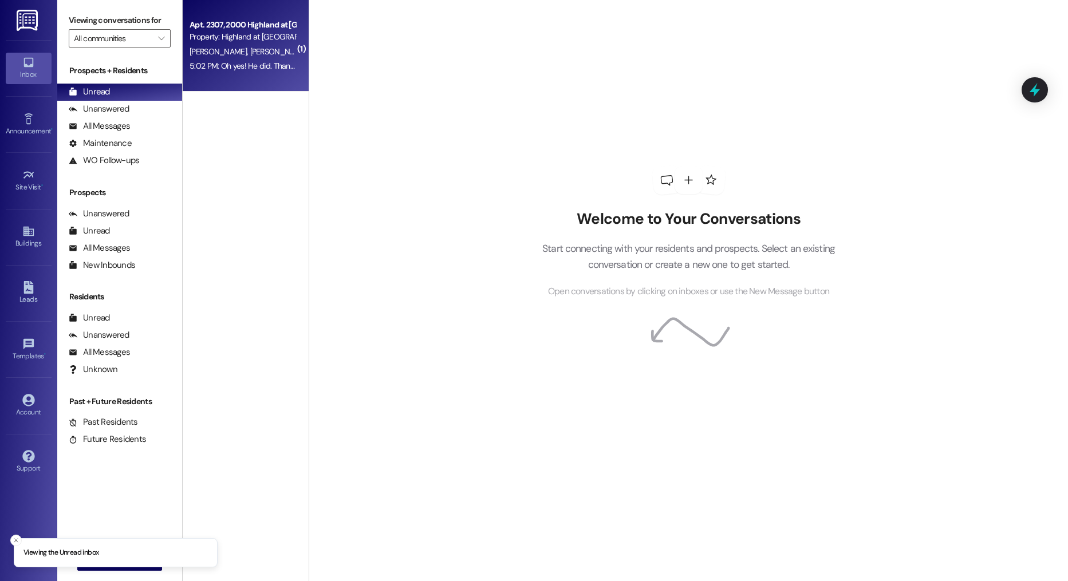
click at [264, 59] on div "5:02 PM: Oh yes! He did. Thank you!! 5:02 PM: Oh yes! He did. Thank you!!" at bounding box center [242, 66] width 108 height 14
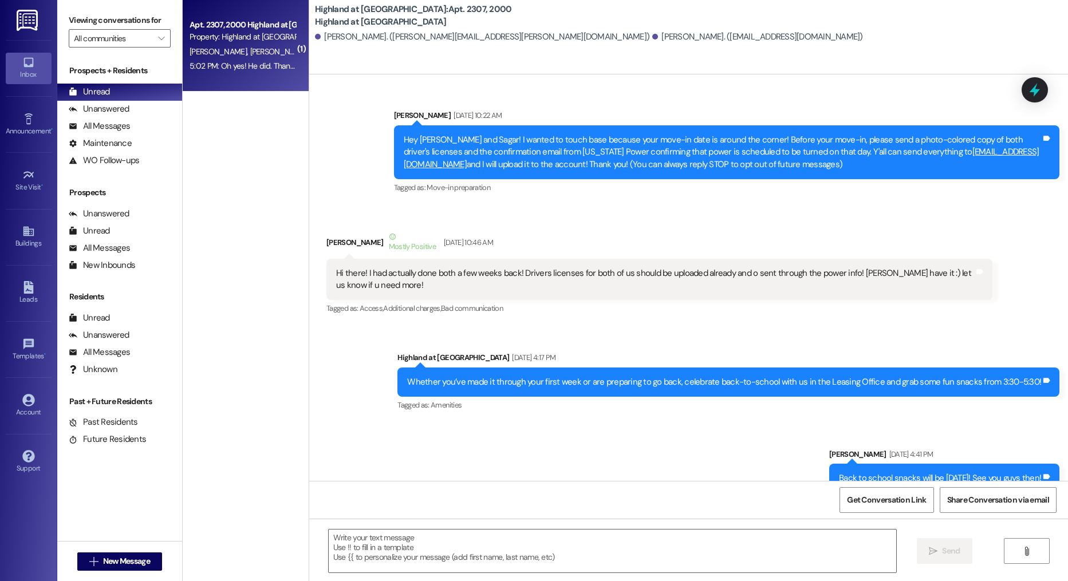
scroll to position [28701, 0]
